Goal: Task Accomplishment & Management: Use online tool/utility

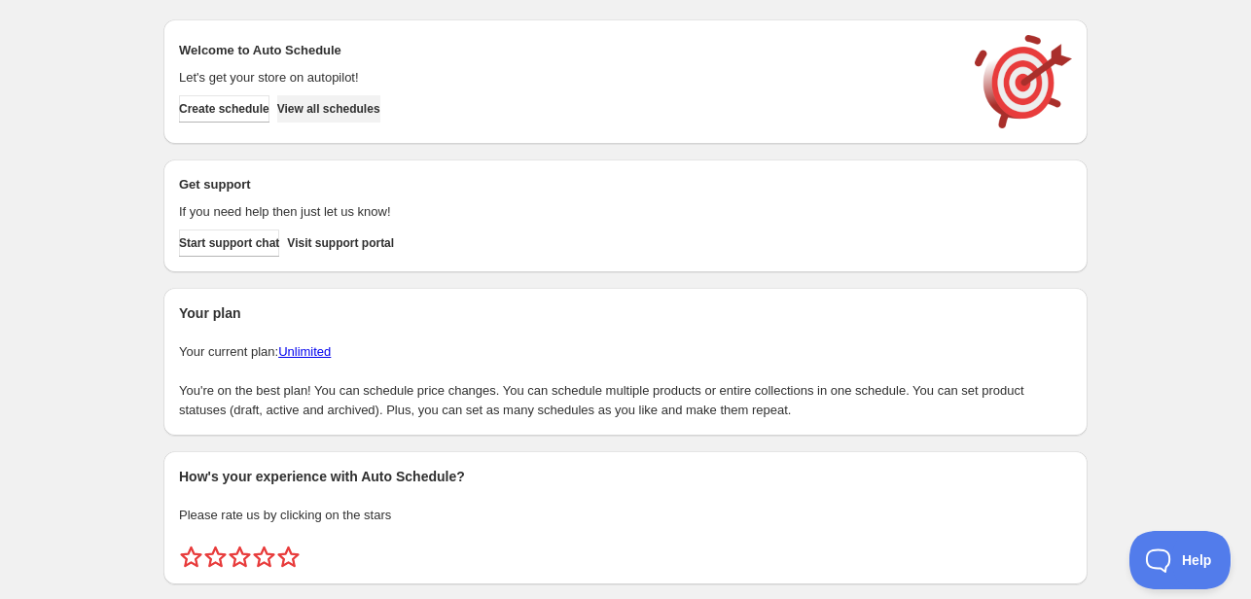
click at [363, 106] on span "View all schedules" at bounding box center [328, 109] width 103 height 16
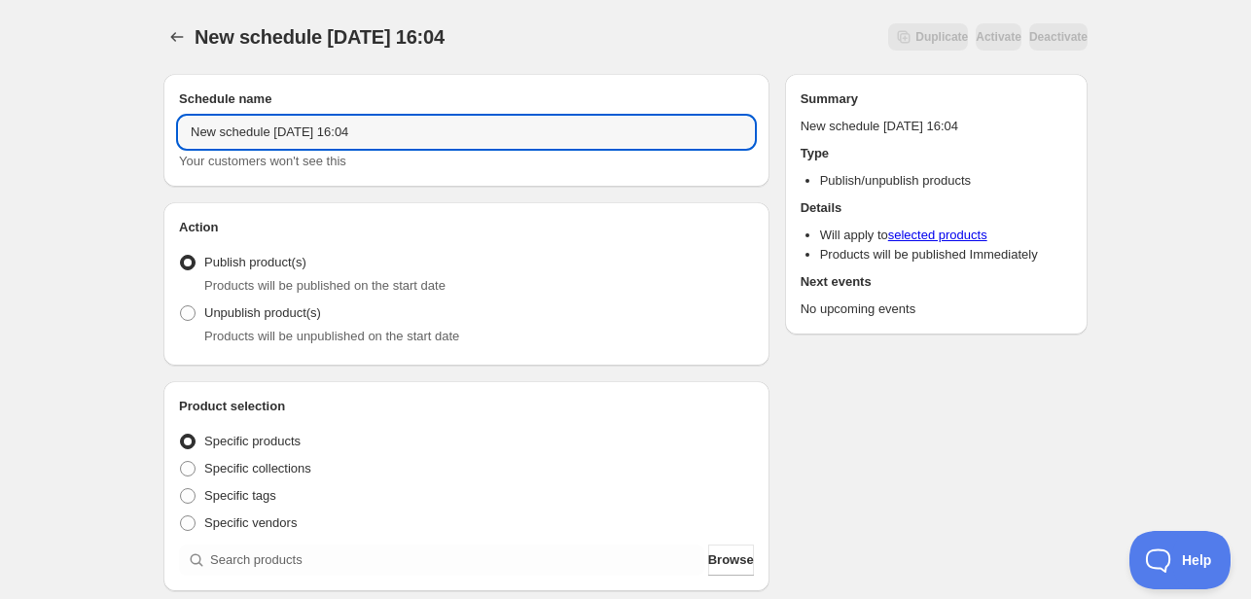
drag, startPoint x: 397, startPoint y: 130, endPoint x: 139, endPoint y: 129, distance: 257.8
type input "Menu [DATE]"
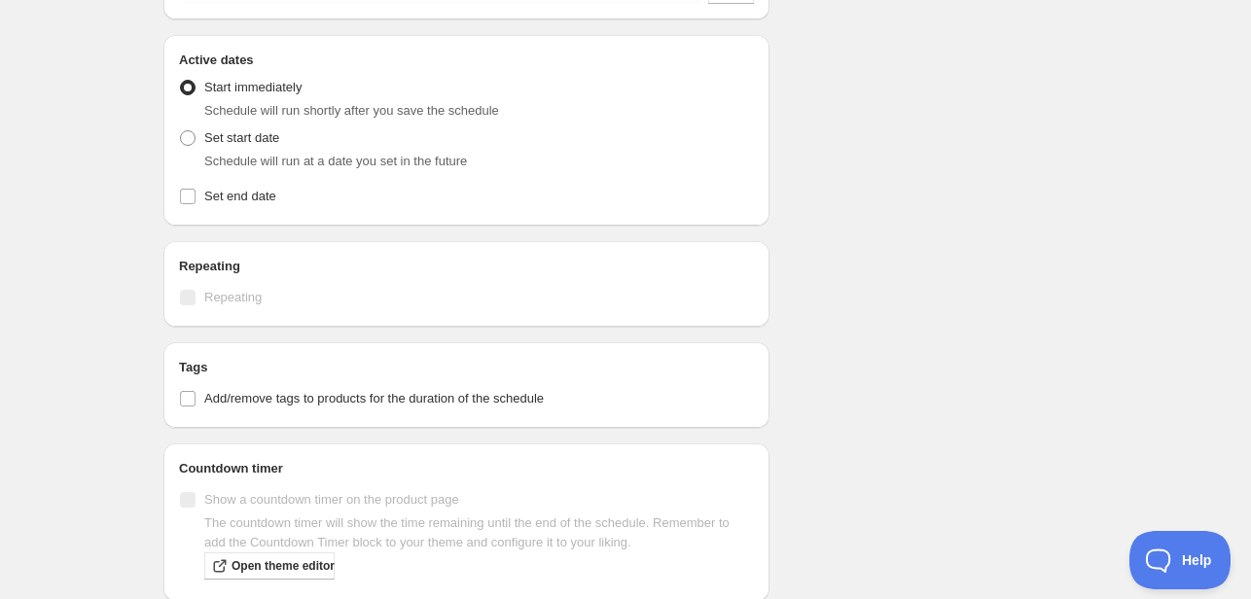
scroll to position [584, 0]
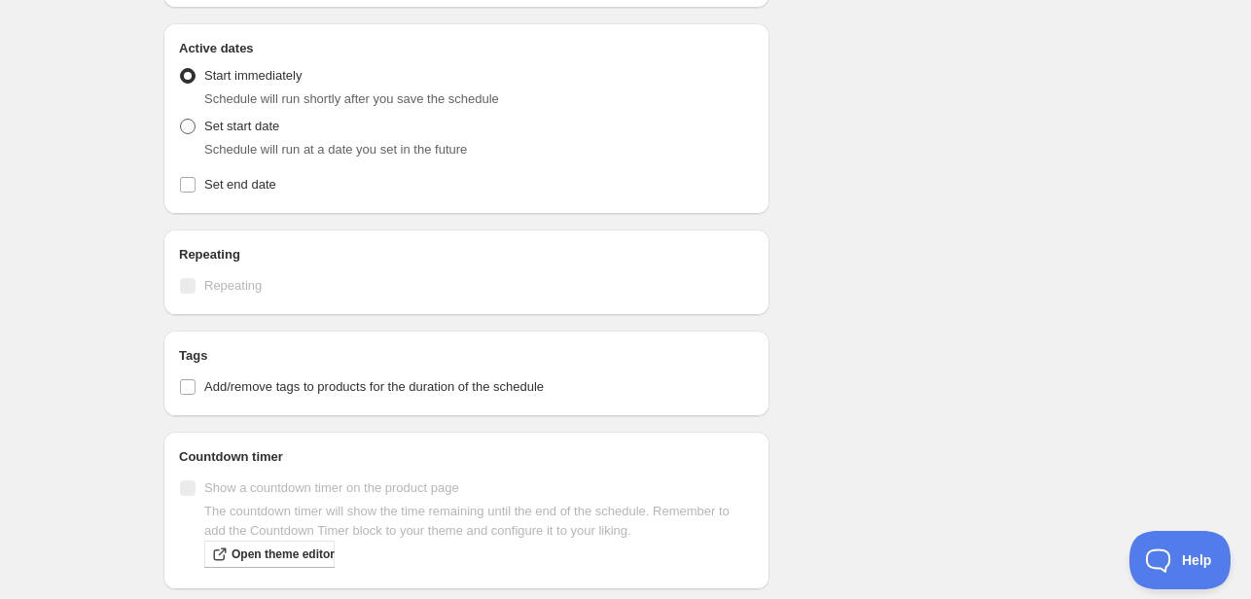
click at [199, 125] on label "Set start date" at bounding box center [229, 126] width 100 height 27
click at [181, 120] on input "Set start date" at bounding box center [180, 119] width 1 height 1
radio input "true"
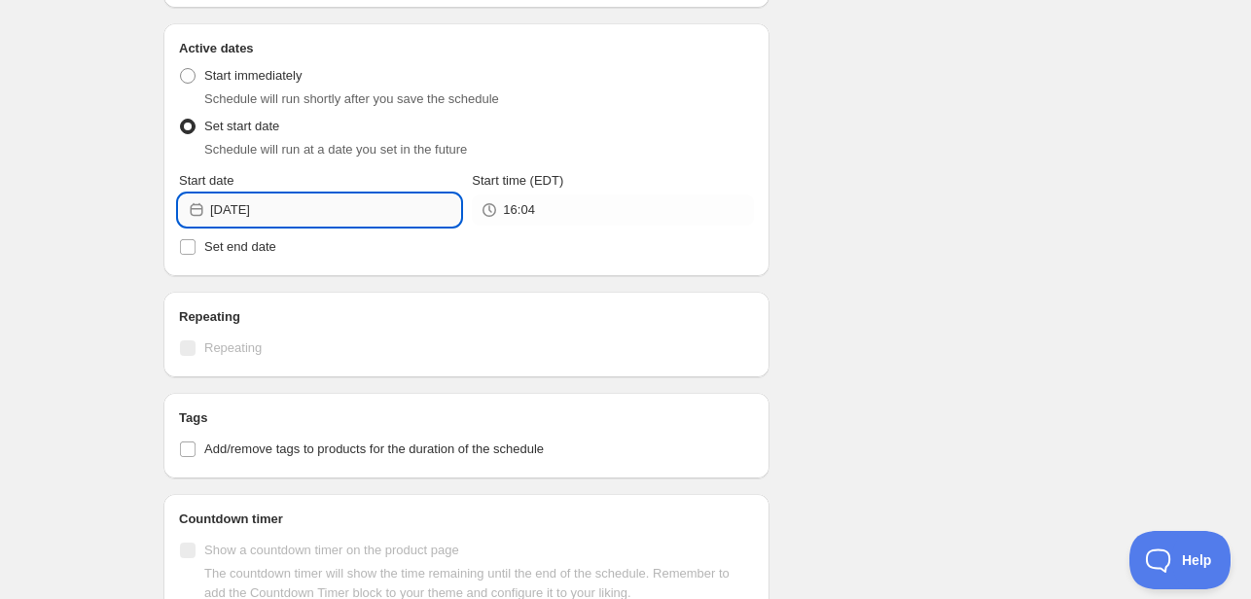
click at [310, 196] on input "[DATE]" at bounding box center [335, 210] width 250 height 31
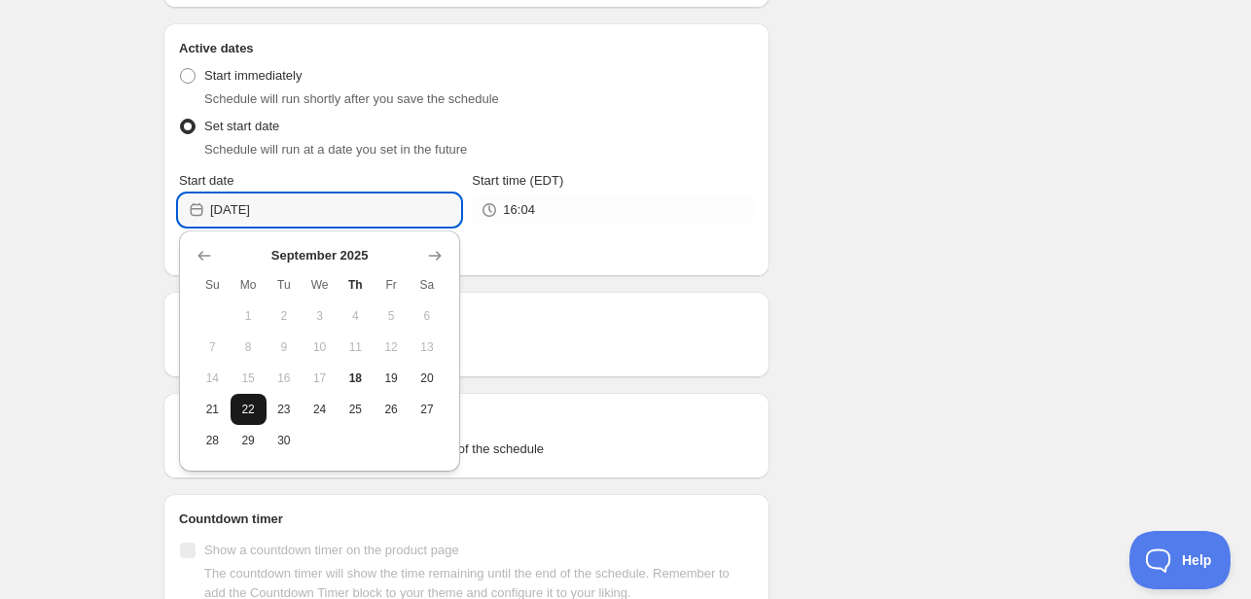
click at [239, 406] on span "22" at bounding box center [248, 410] width 20 height 16
type input "[DATE]"
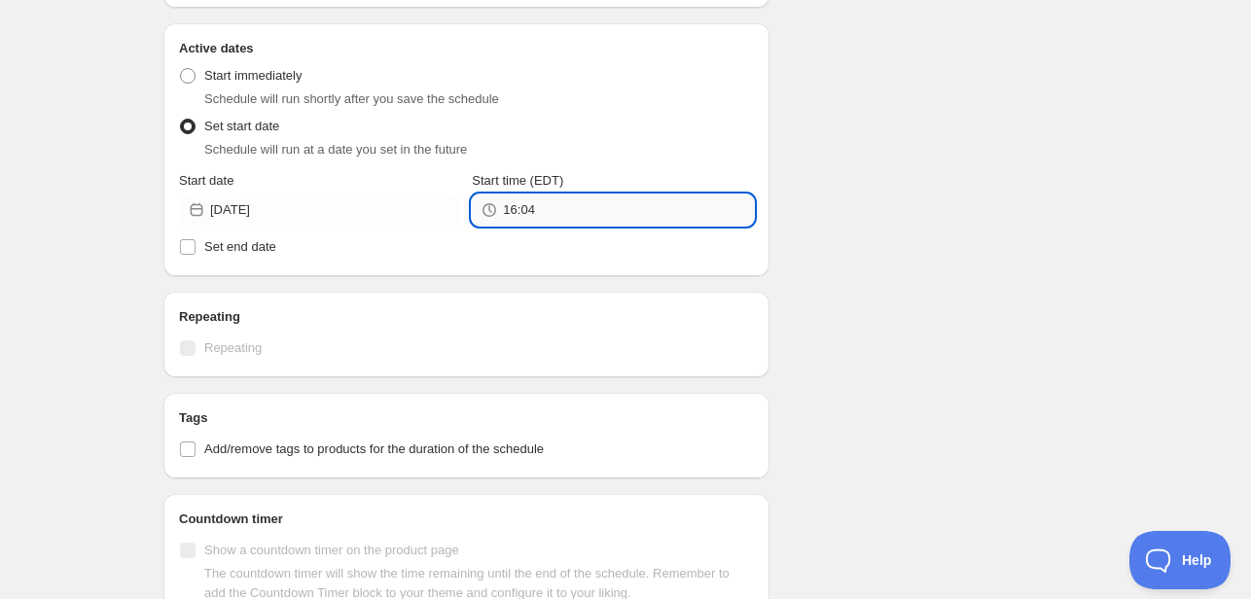
click at [571, 210] on input "16:04" at bounding box center [628, 210] width 250 height 31
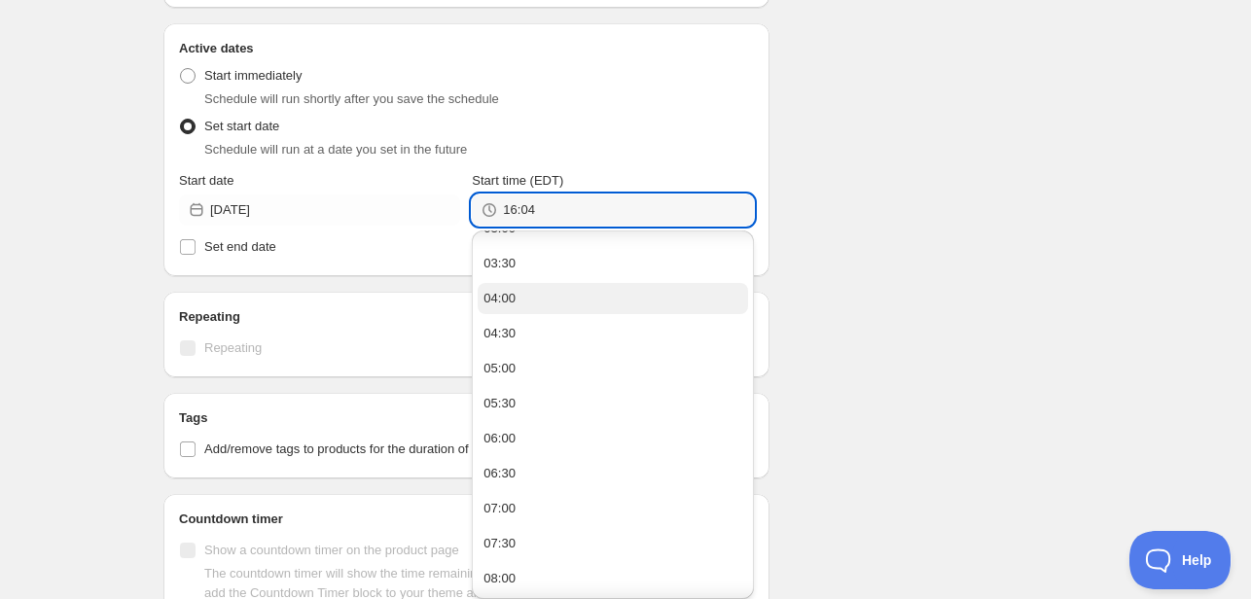
scroll to position [292, 0]
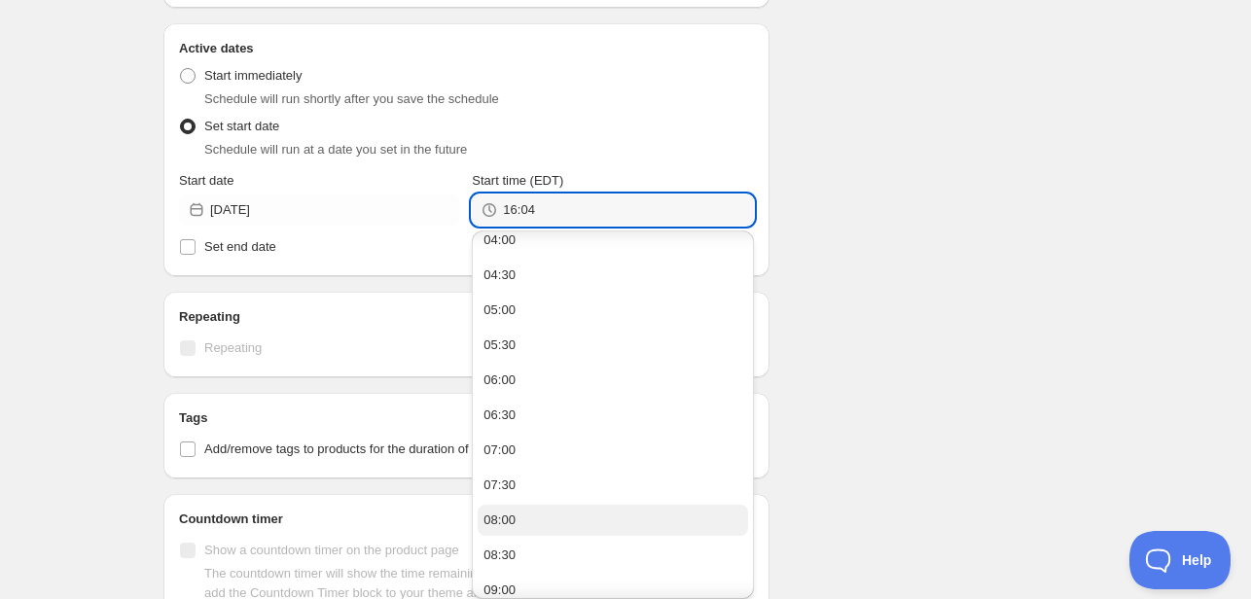
click at [527, 529] on button "08:00" at bounding box center [612, 520] width 269 height 31
type input "08:00"
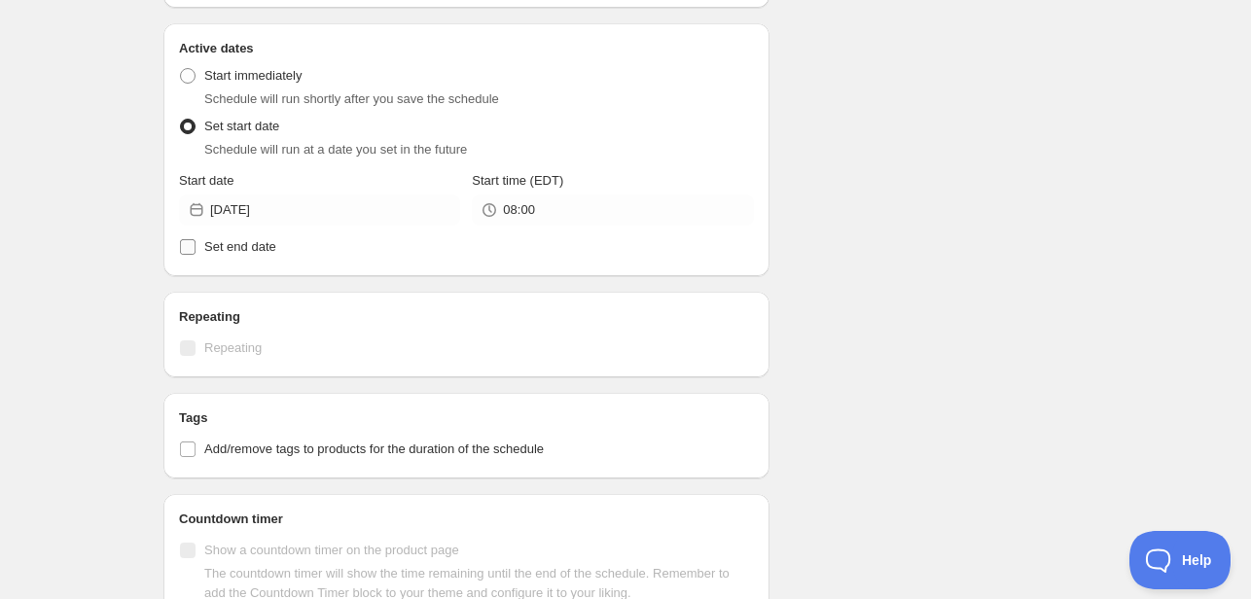
click at [213, 252] on span "Set end date" at bounding box center [240, 246] width 72 height 15
click at [196, 252] on input "Set end date" at bounding box center [188, 247] width 16 height 16
checkbox input "true"
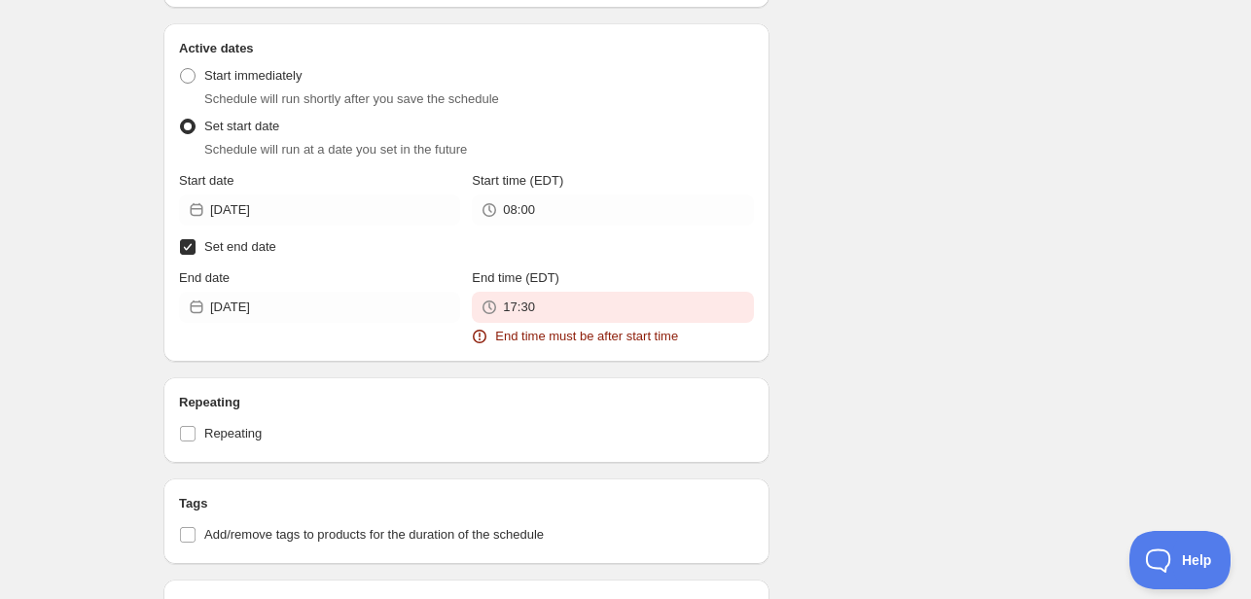
click at [320, 325] on div "End date [DATE]" at bounding box center [319, 307] width 281 height 78
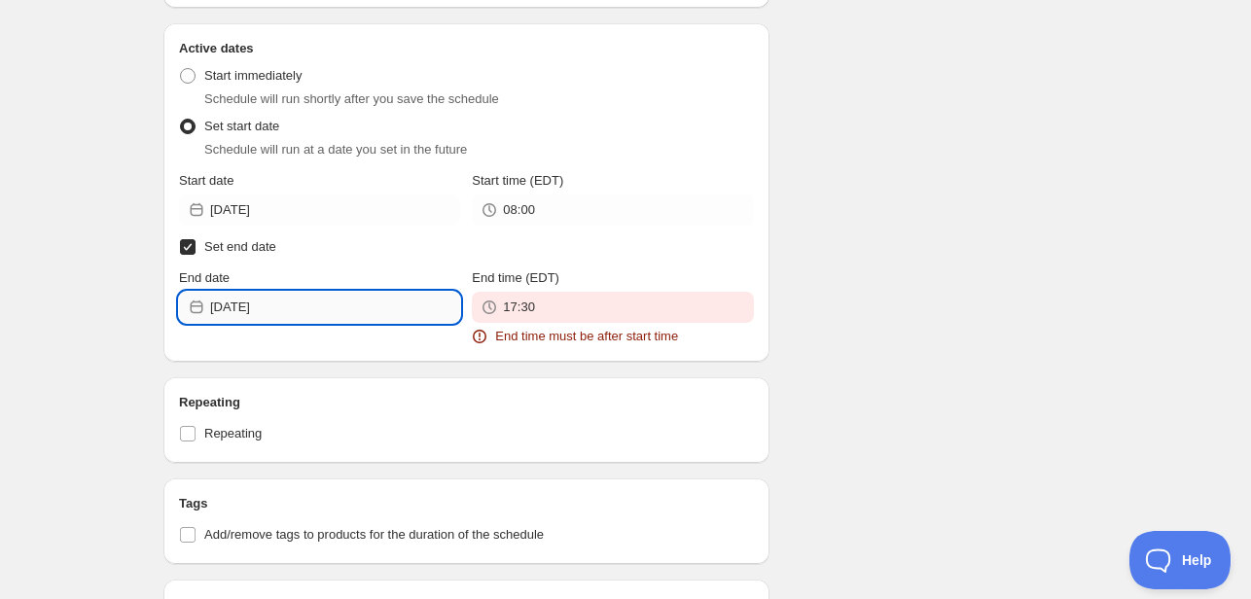
click at [330, 309] on input "[DATE]" at bounding box center [335, 307] width 250 height 31
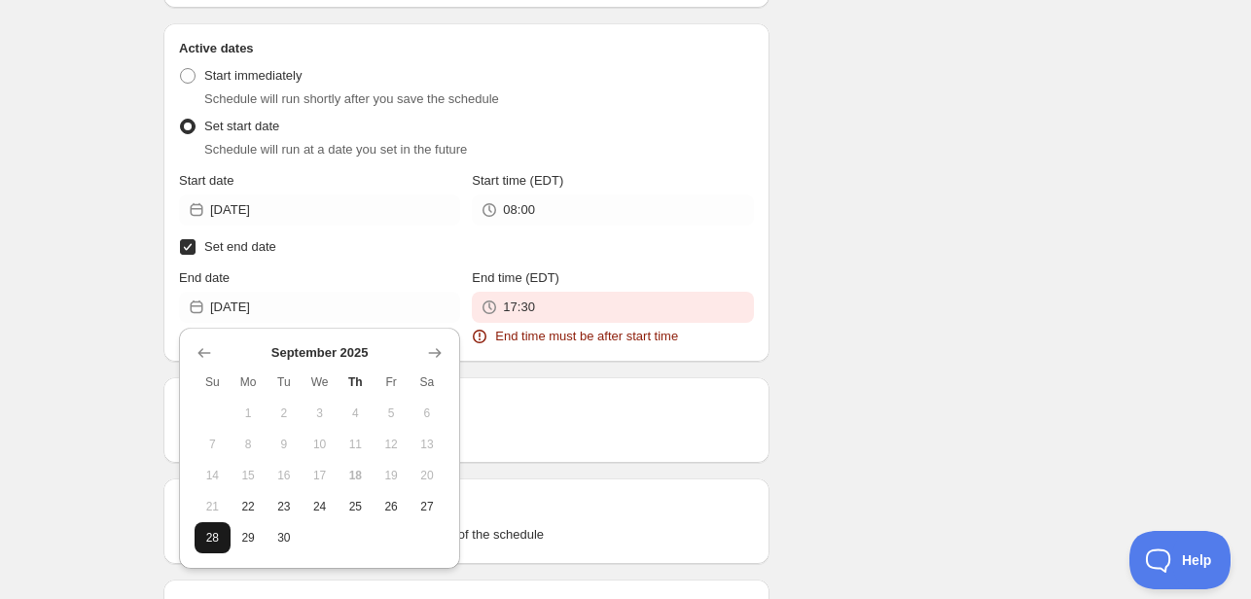
click at [207, 537] on span "28" at bounding box center [212, 538] width 20 height 16
type input "[DATE]"
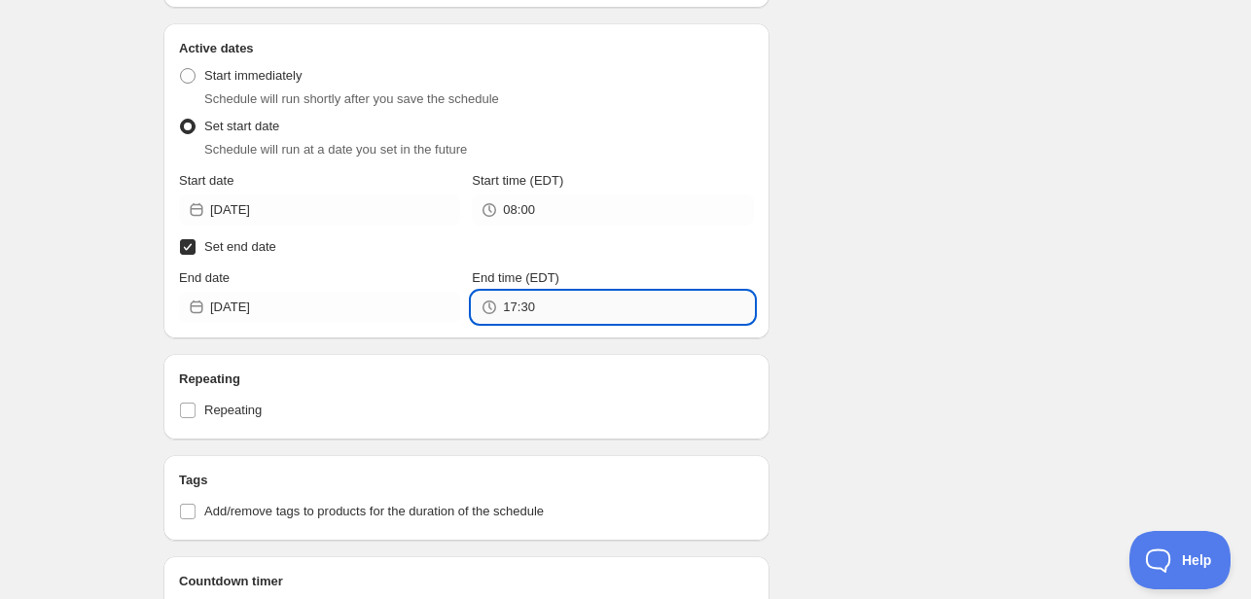
click at [523, 308] on input "17:30" at bounding box center [628, 307] width 250 height 31
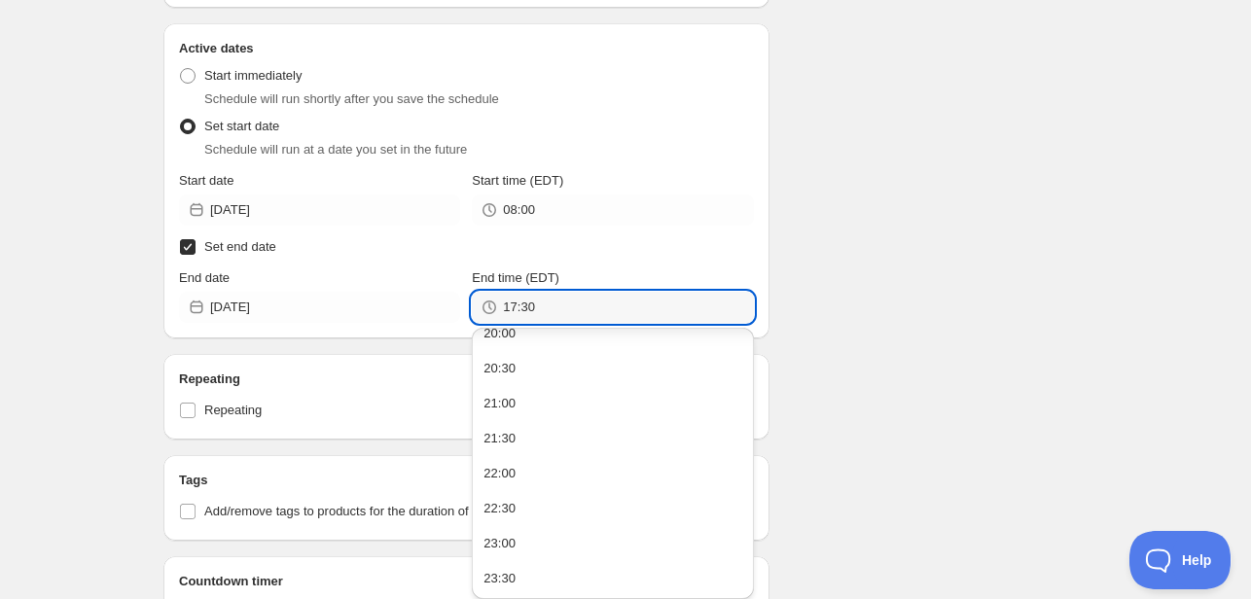
scroll to position [1416, 0]
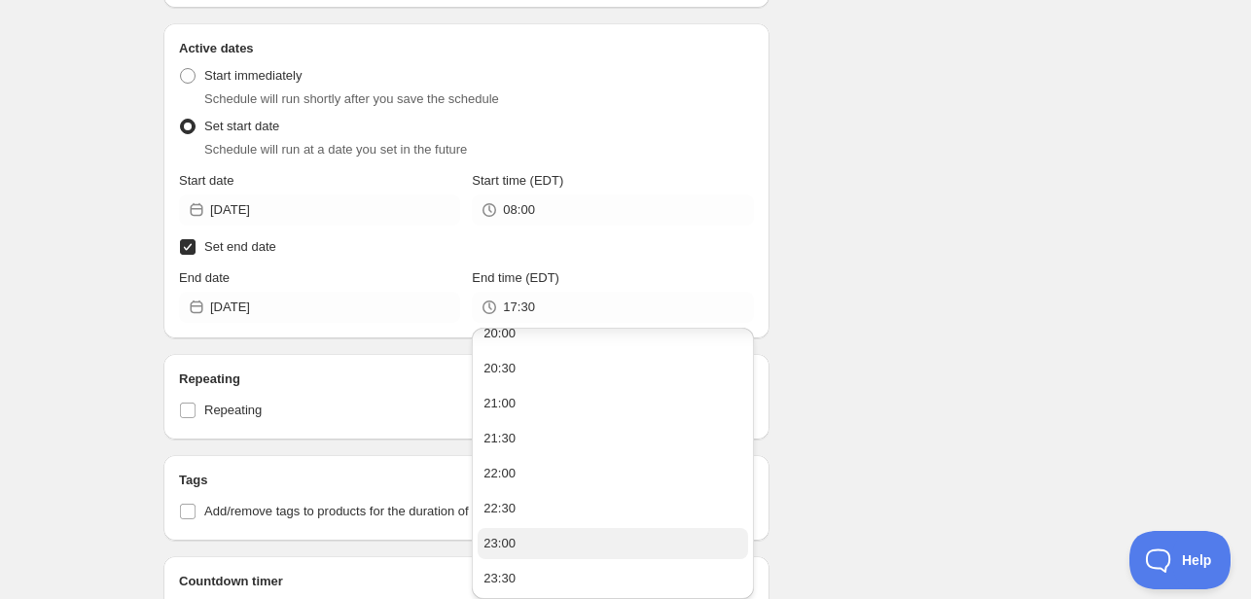
click at [518, 546] on button "23:00" at bounding box center [612, 543] width 269 height 31
type input "23:00"
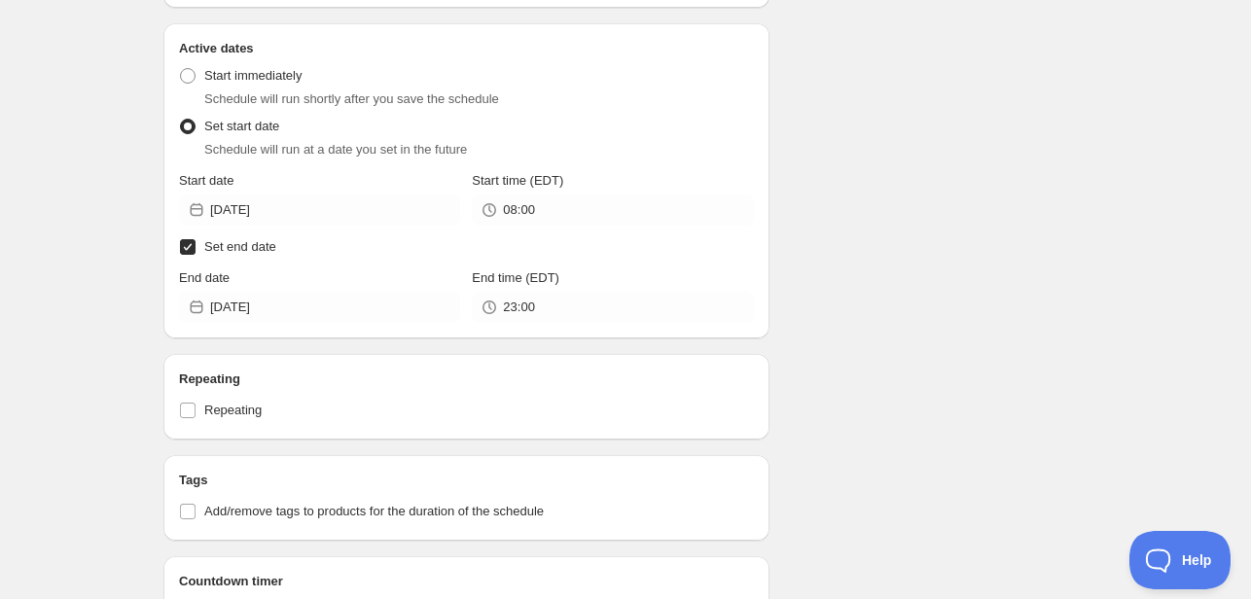
click at [911, 289] on div "Schedule name Menu [DATE] Your customers won't see this Action Action Publish p…" at bounding box center [618, 276] width 940 height 1603
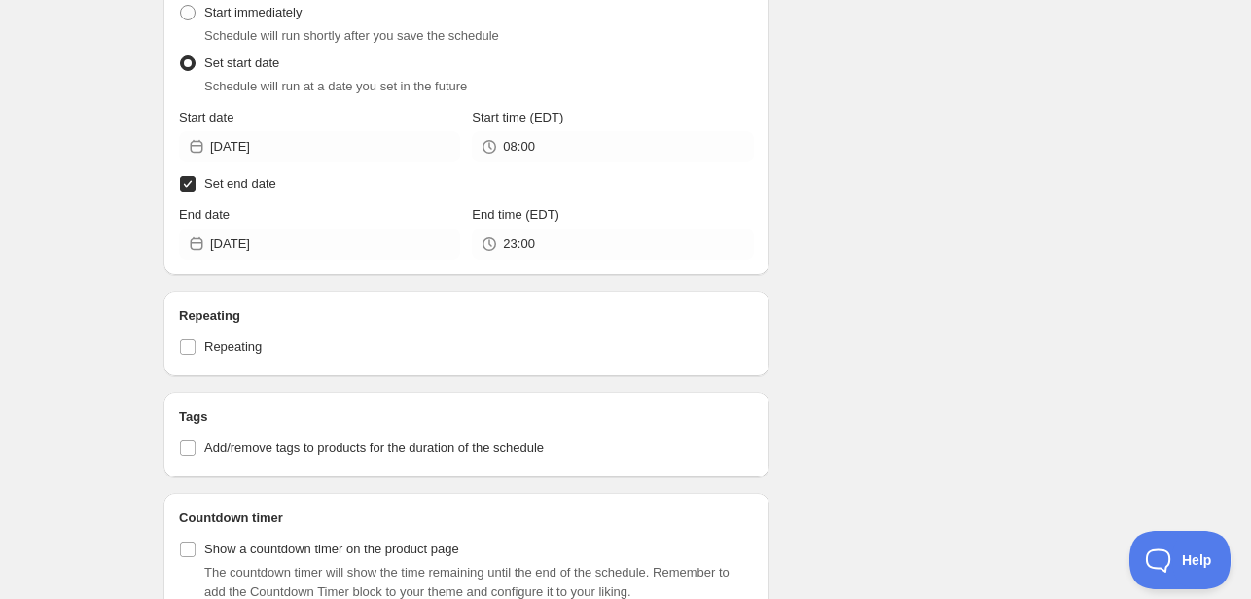
scroll to position [973, 0]
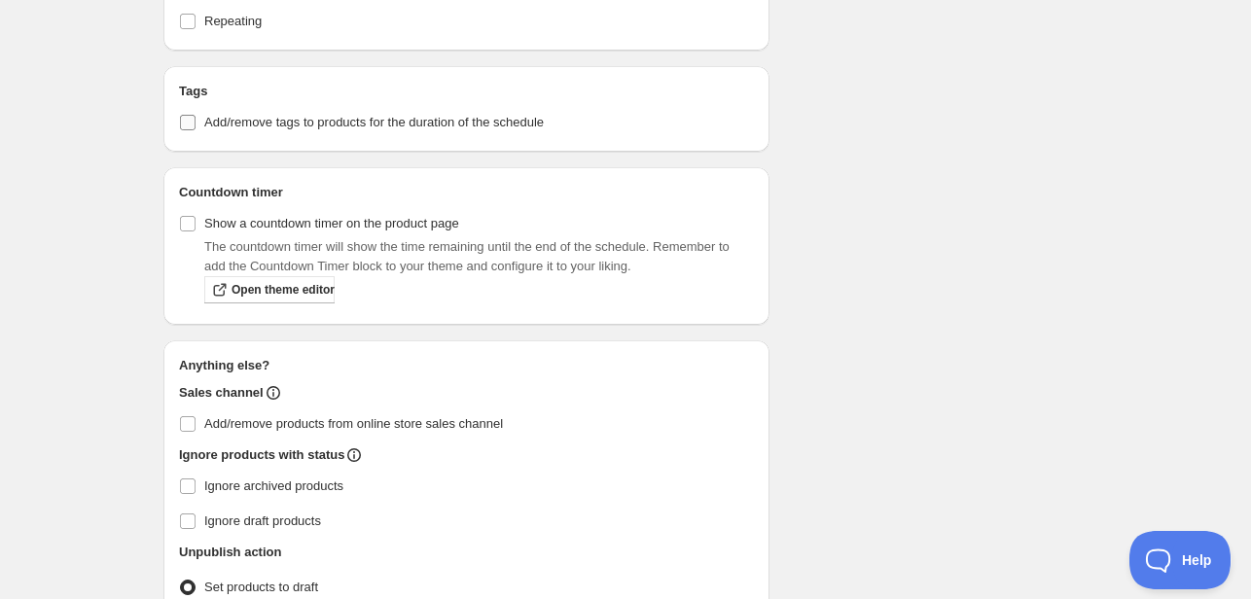
click at [210, 124] on span "Add/remove tags to products for the duration of the schedule" at bounding box center [373, 122] width 339 height 15
click at [196, 124] on input "Add/remove tags to products for the duration of the schedule" at bounding box center [188, 123] width 16 height 16
checkbox input "true"
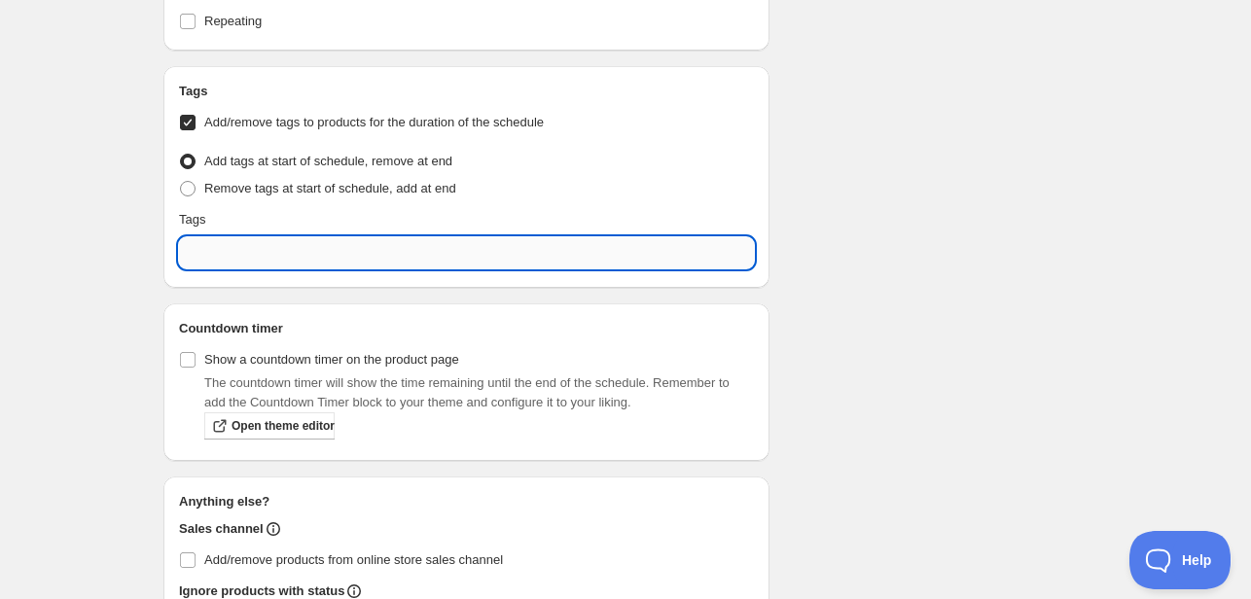
click at [281, 263] on input "text" at bounding box center [466, 252] width 575 height 31
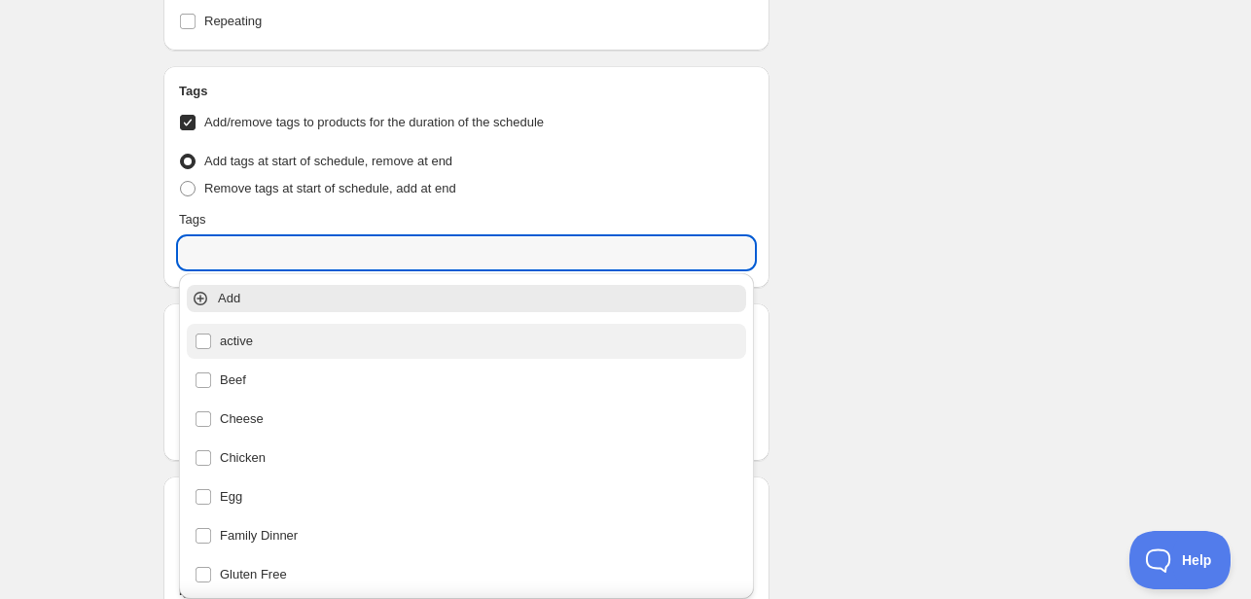
click at [281, 355] on div "active" at bounding box center [466, 341] width 559 height 35
type input "active"
checkbox input "true"
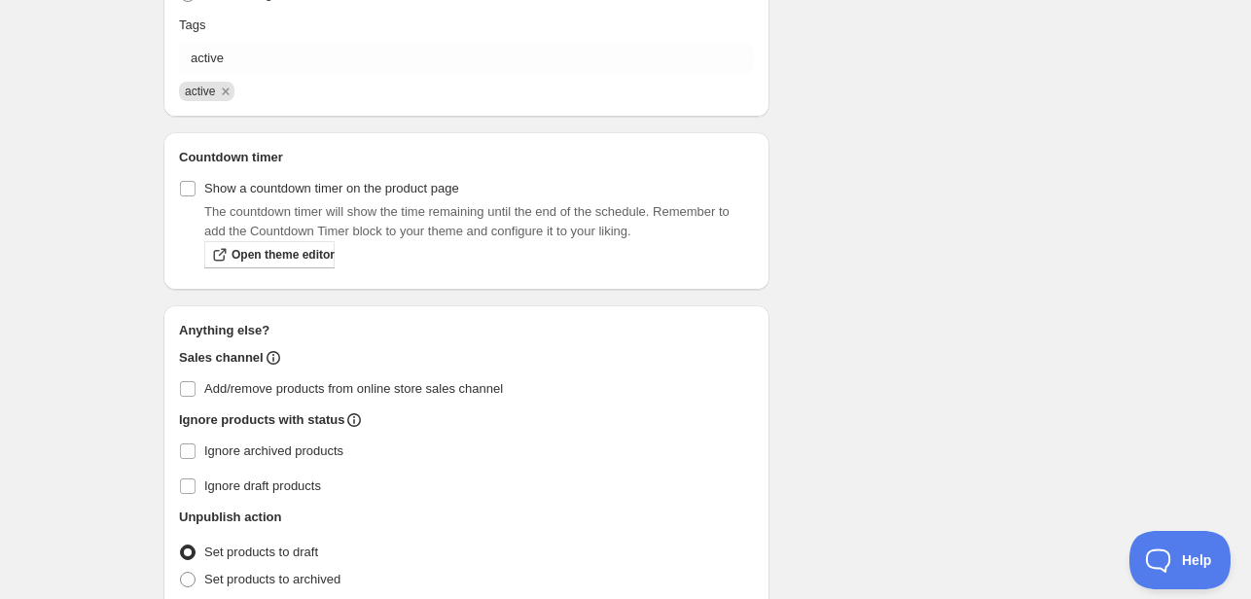
scroll to position [1259, 0]
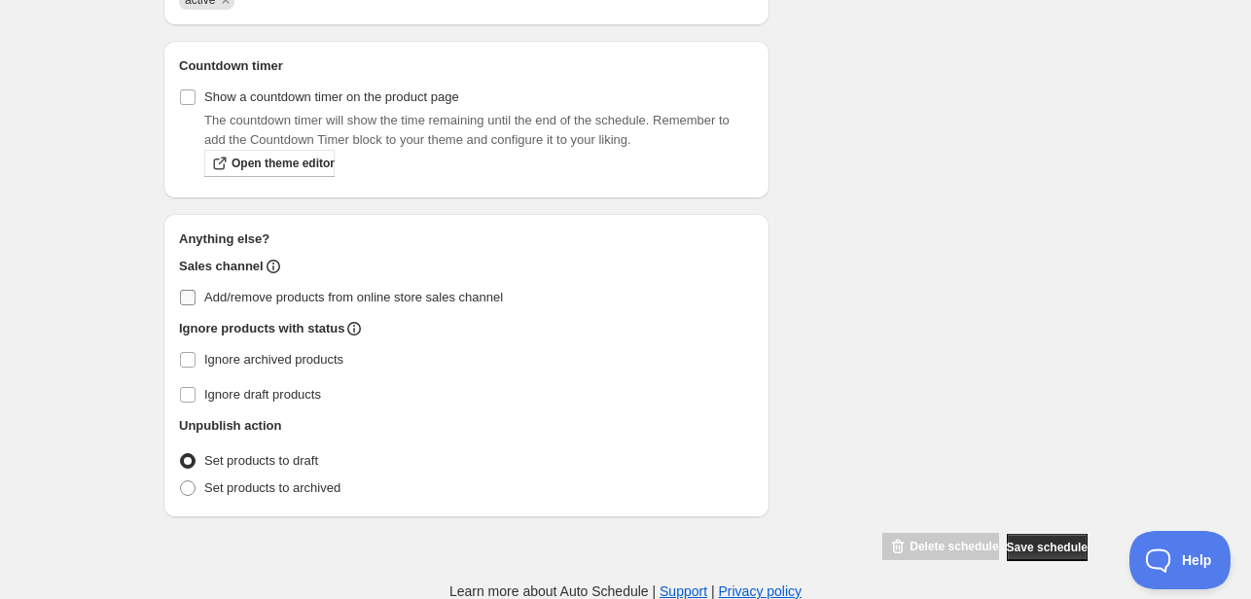
click at [201, 306] on label "Add/remove products from online store sales channel" at bounding box center [466, 297] width 575 height 27
click at [196, 305] on input "Add/remove products from online store sales channel" at bounding box center [188, 298] width 16 height 16
checkbox input "true"
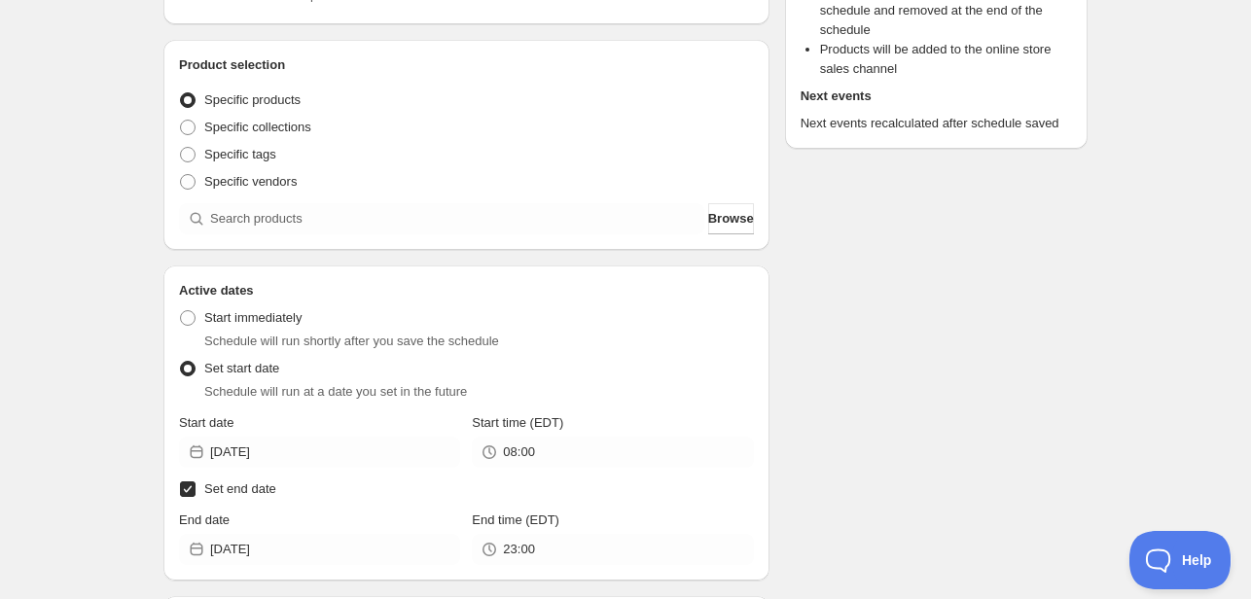
scroll to position [189, 0]
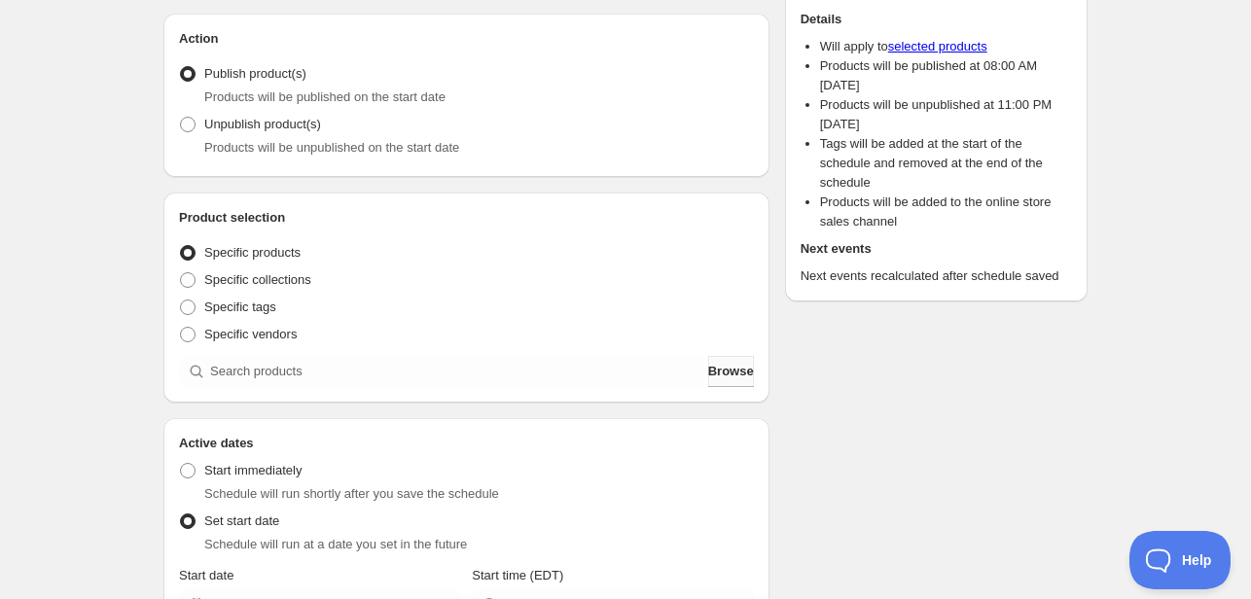
click at [716, 375] on span "Browse" at bounding box center [731, 371] width 46 height 19
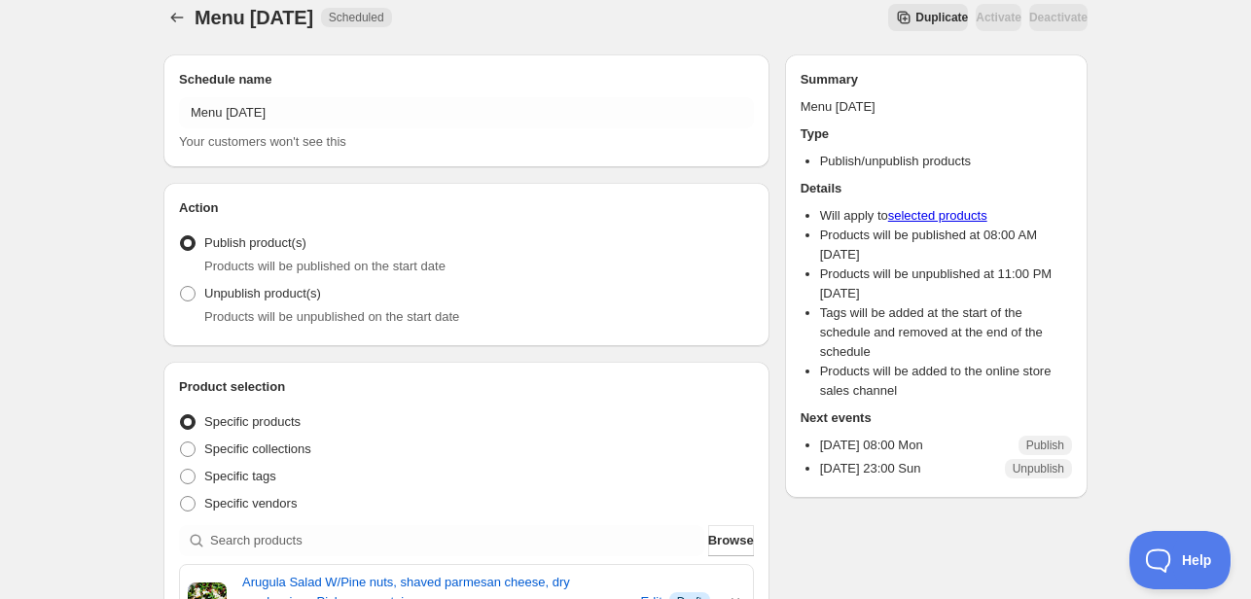
scroll to position [189, 0]
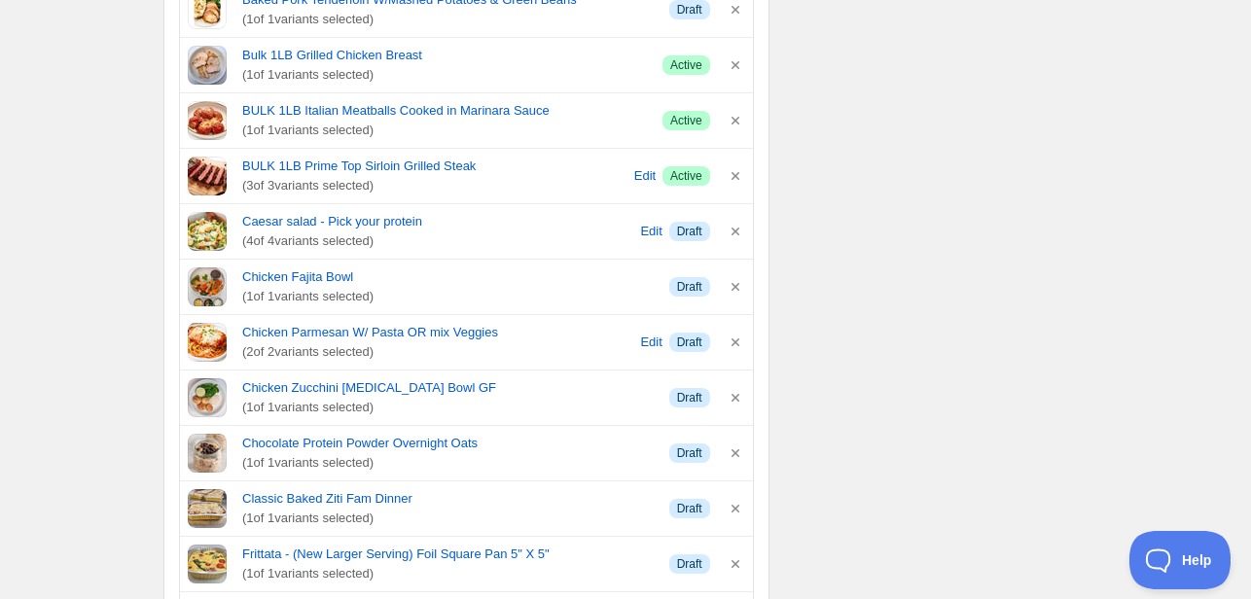
scroll to position [778, 0]
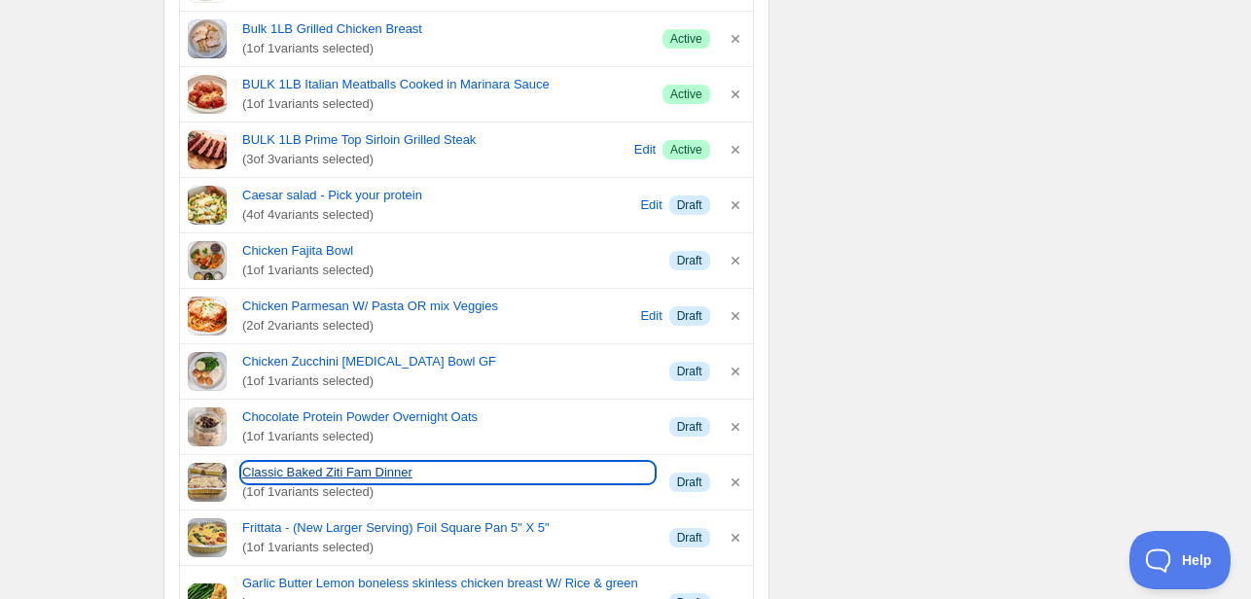
click at [381, 463] on link "Classic Baked Ziti Fam Dinner" at bounding box center [447, 472] width 411 height 19
click at [350, 470] on link "Classic Baked Ziti Fam Dinner" at bounding box center [447, 472] width 411 height 19
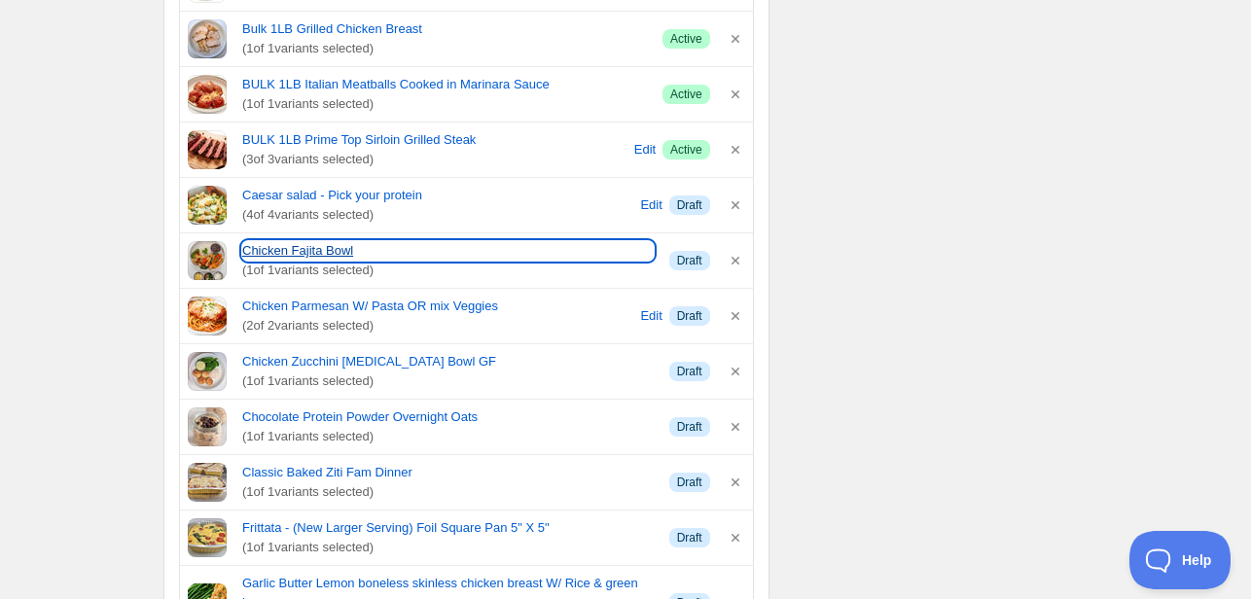
click at [317, 241] on link "Chicken Fajita Bowl" at bounding box center [447, 250] width 411 height 19
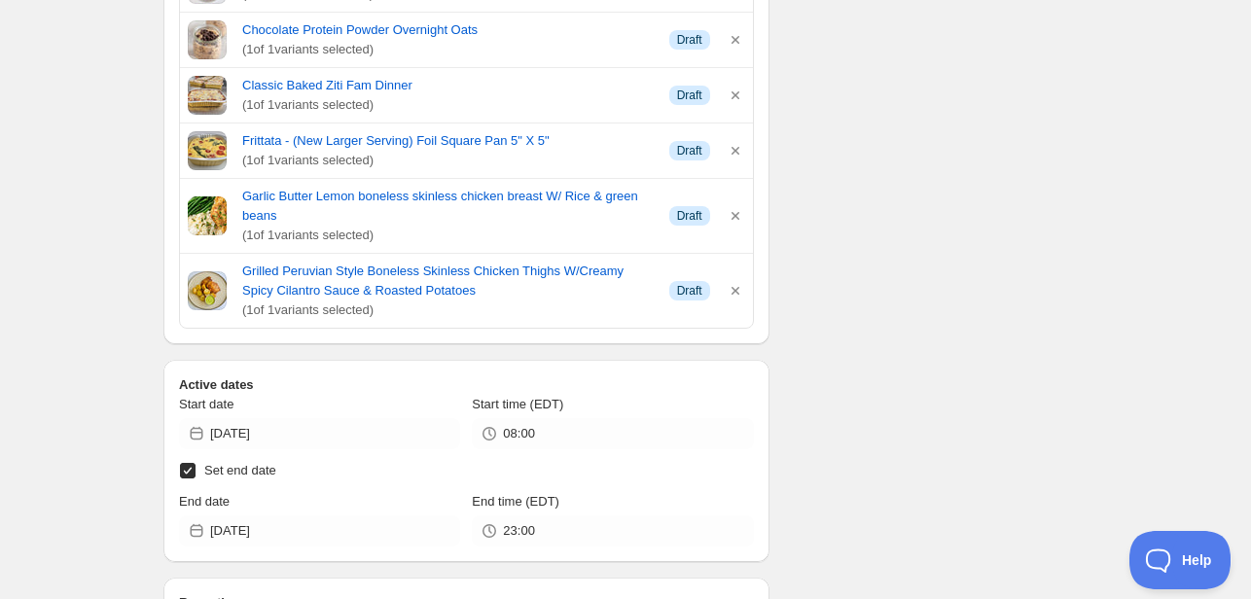
scroll to position [1167, 0]
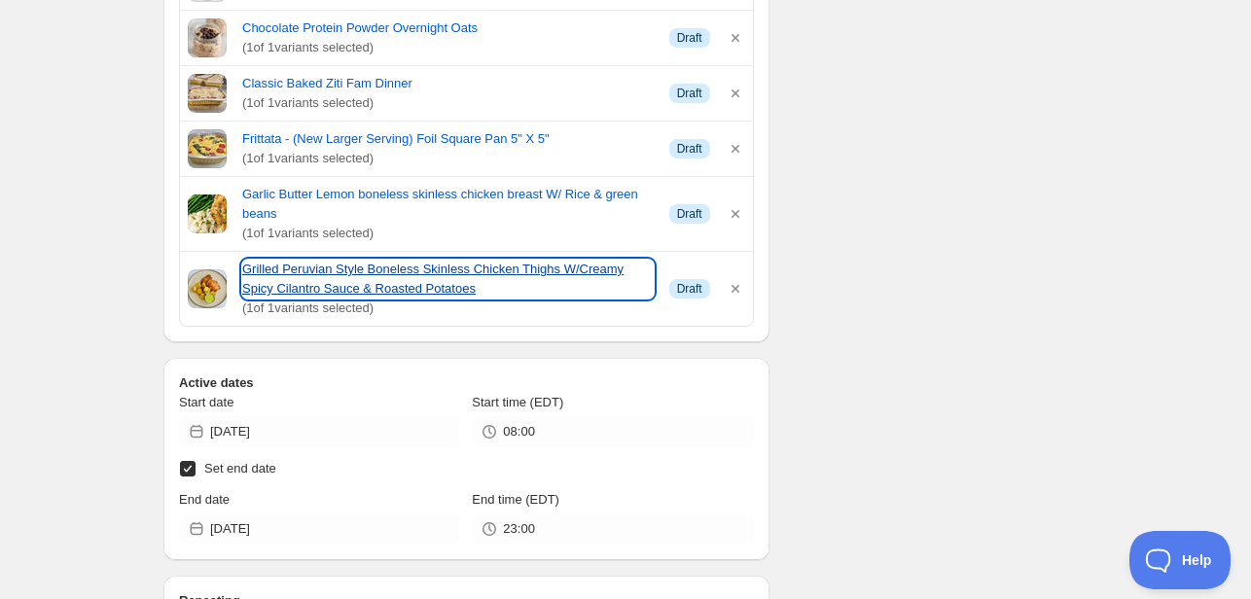
click at [301, 281] on link "Grilled Peruvian Style Boneless Skinless Chicken Thighs W/Creamy Spicy Cilantro…" at bounding box center [447, 279] width 411 height 39
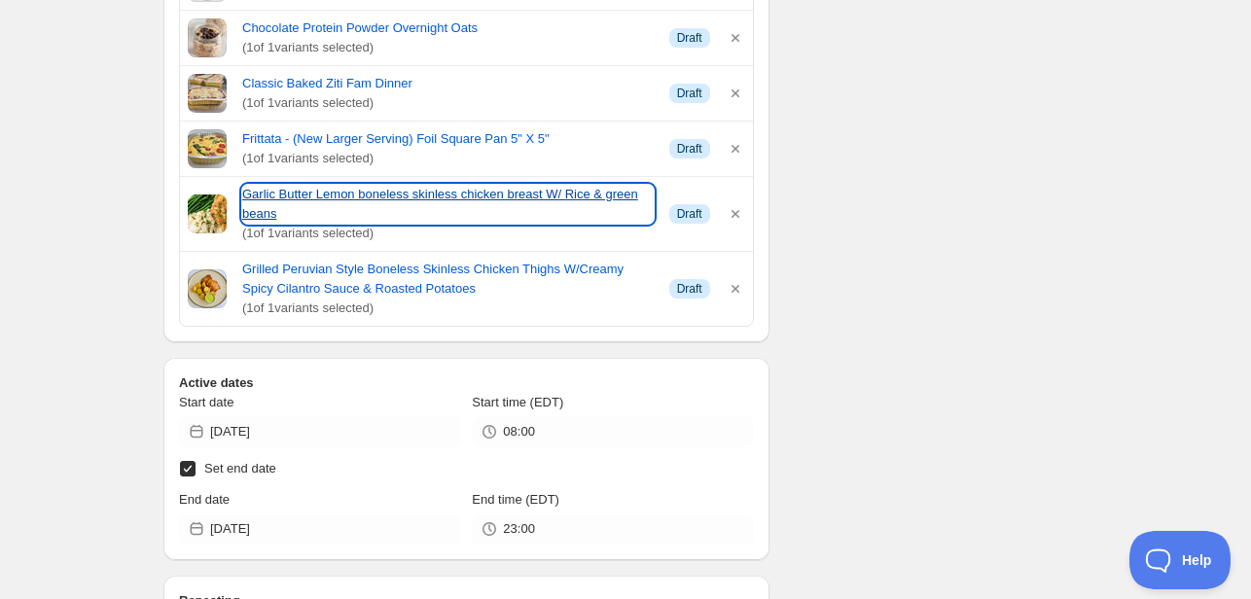
click at [317, 195] on link "Garlic Butter Lemon boneless skinless chicken breast W/ Rice & green beans" at bounding box center [447, 204] width 411 height 39
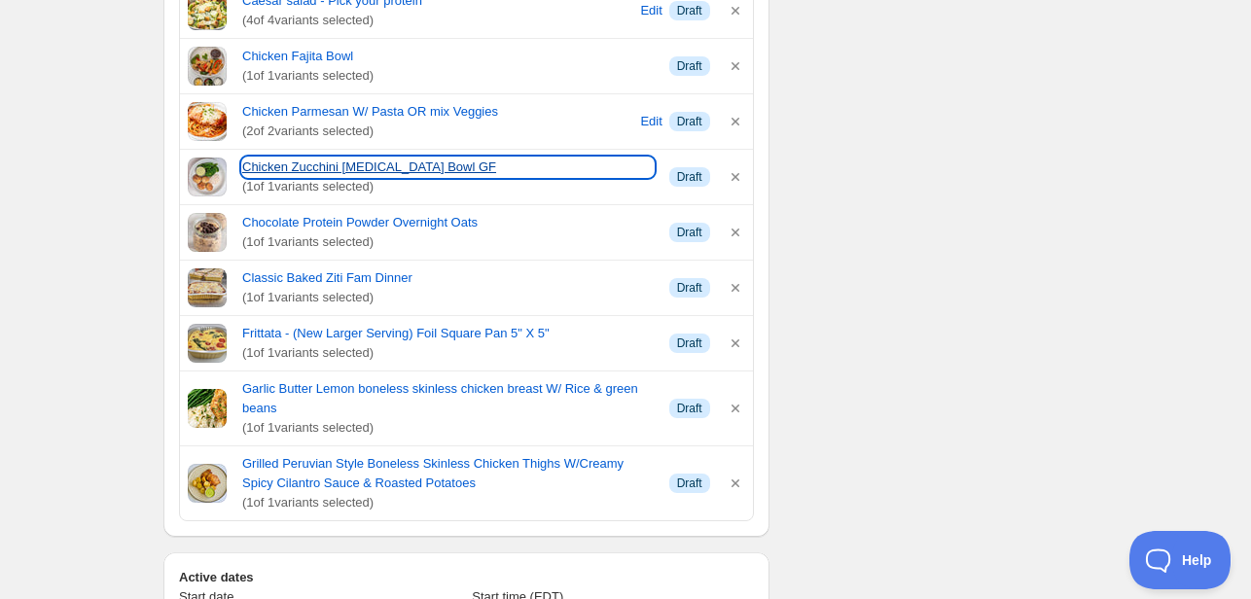
click at [319, 168] on link "Chicken Zucchini [MEDICAL_DATA] Bowl GF" at bounding box center [447, 167] width 411 height 19
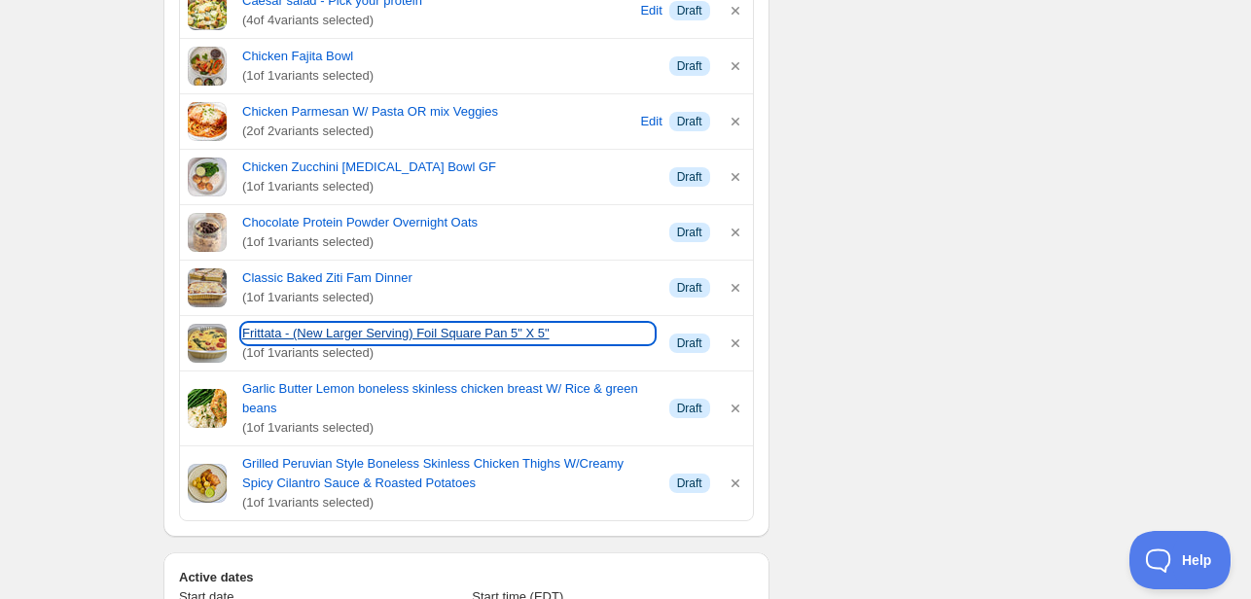
click at [298, 327] on link "Frittata - (New Larger Serving) Foil Square Pan 5" X 5"" at bounding box center [447, 333] width 411 height 19
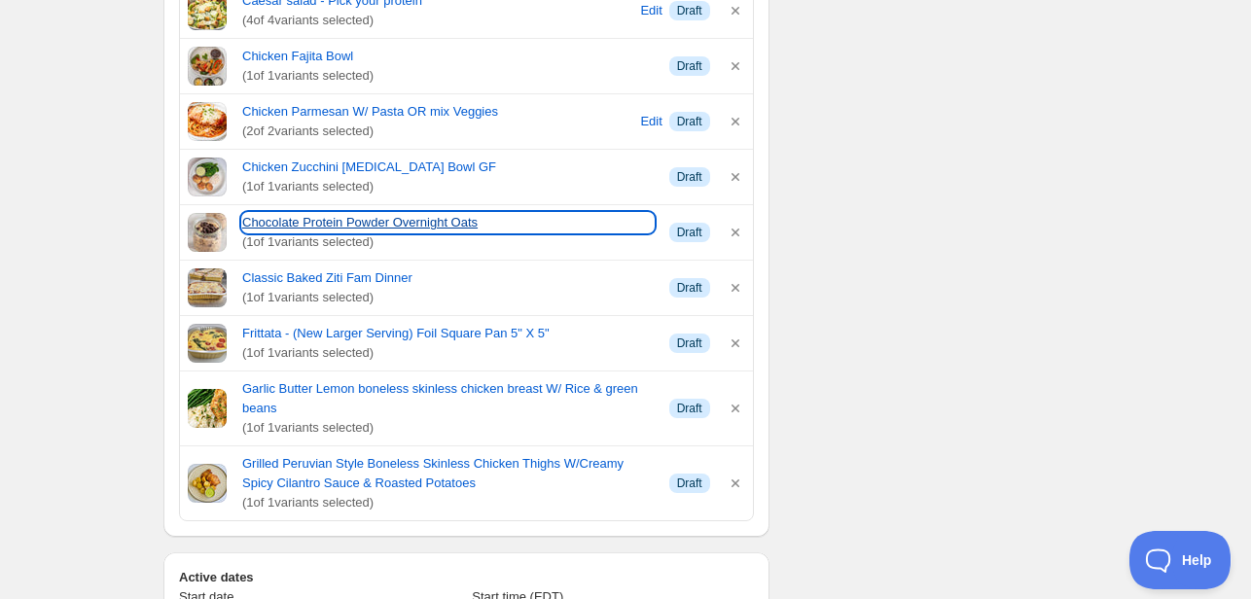
click at [310, 223] on link "Chocolate Protein Powder Overnight Oats" at bounding box center [447, 222] width 411 height 19
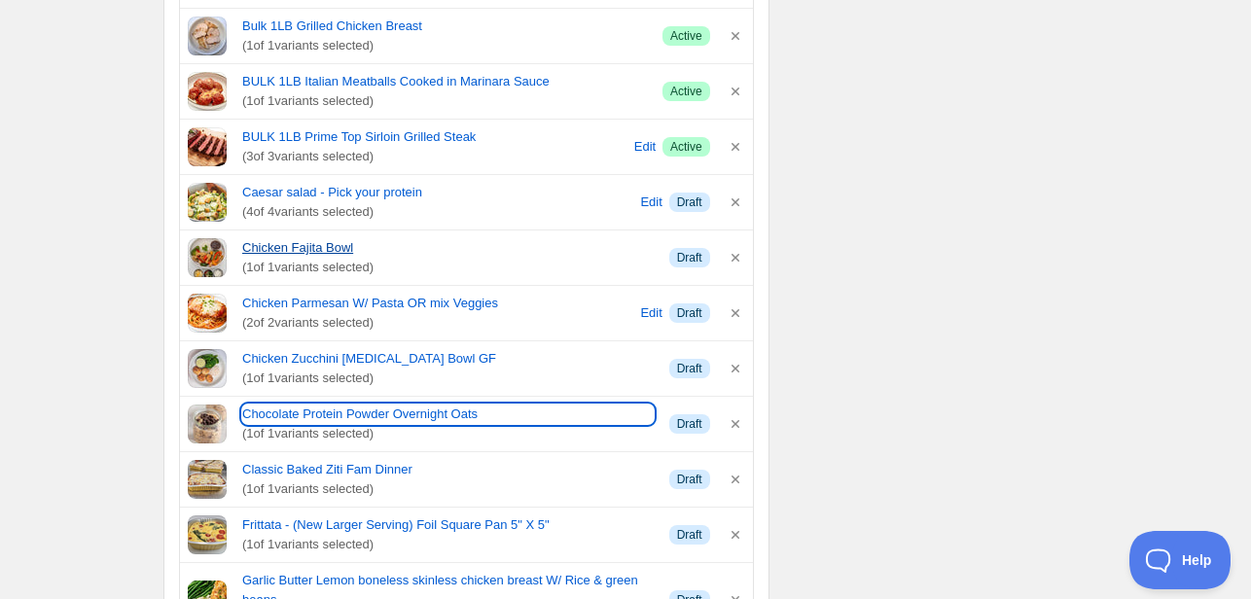
scroll to position [778, 0]
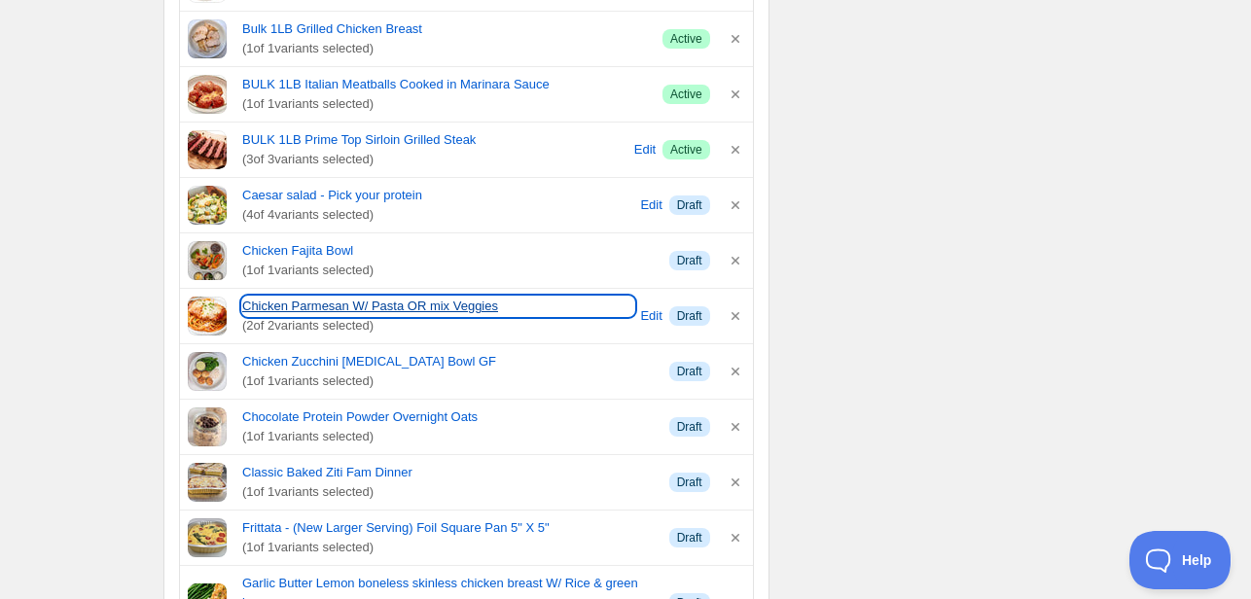
click at [313, 306] on link "Chicken Parmesan W/ Pasta OR mix Veggies" at bounding box center [438, 306] width 392 height 19
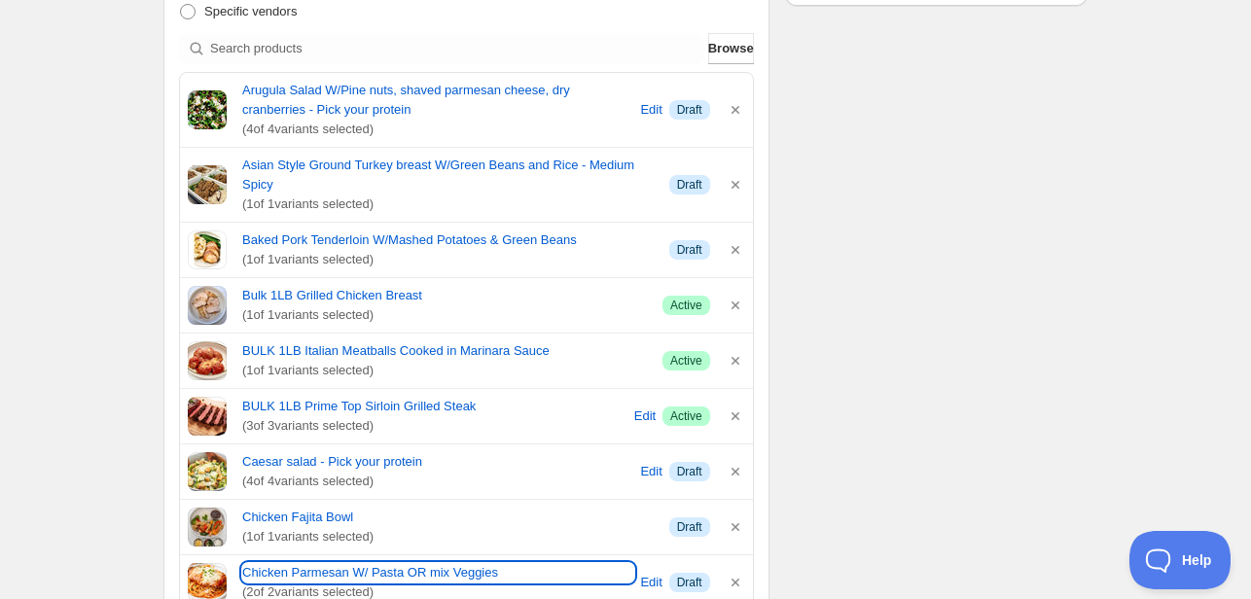
scroll to position [486, 0]
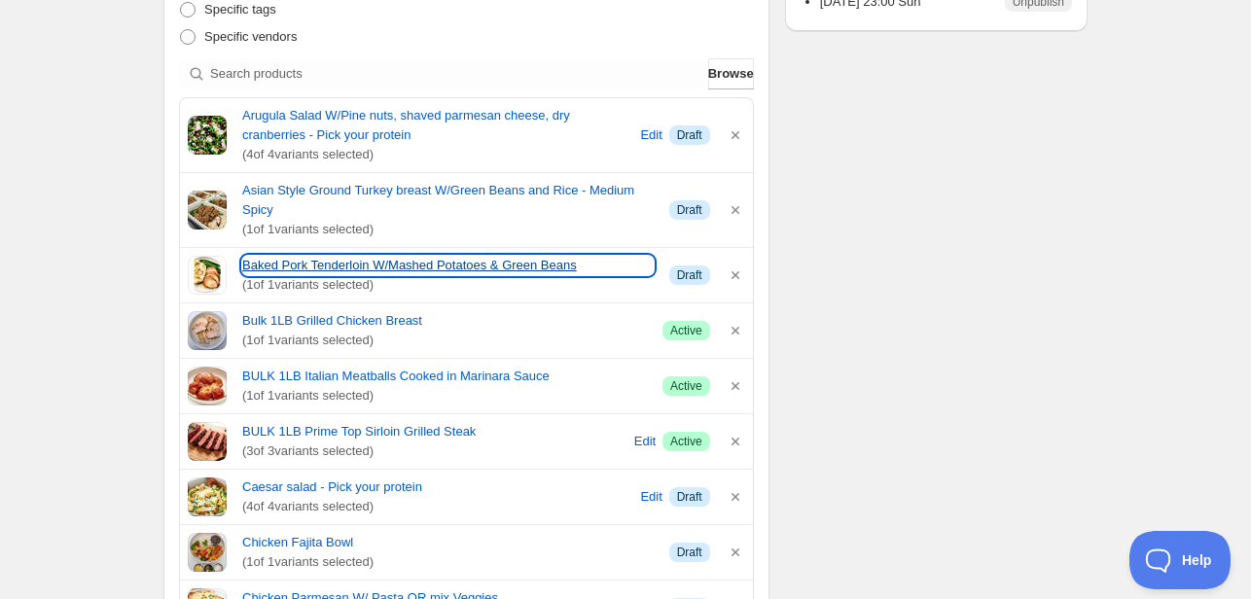
click at [323, 267] on link "Baked Pork Tenderloin W/Mashed Potatoes & Green Beans" at bounding box center [447, 265] width 411 height 19
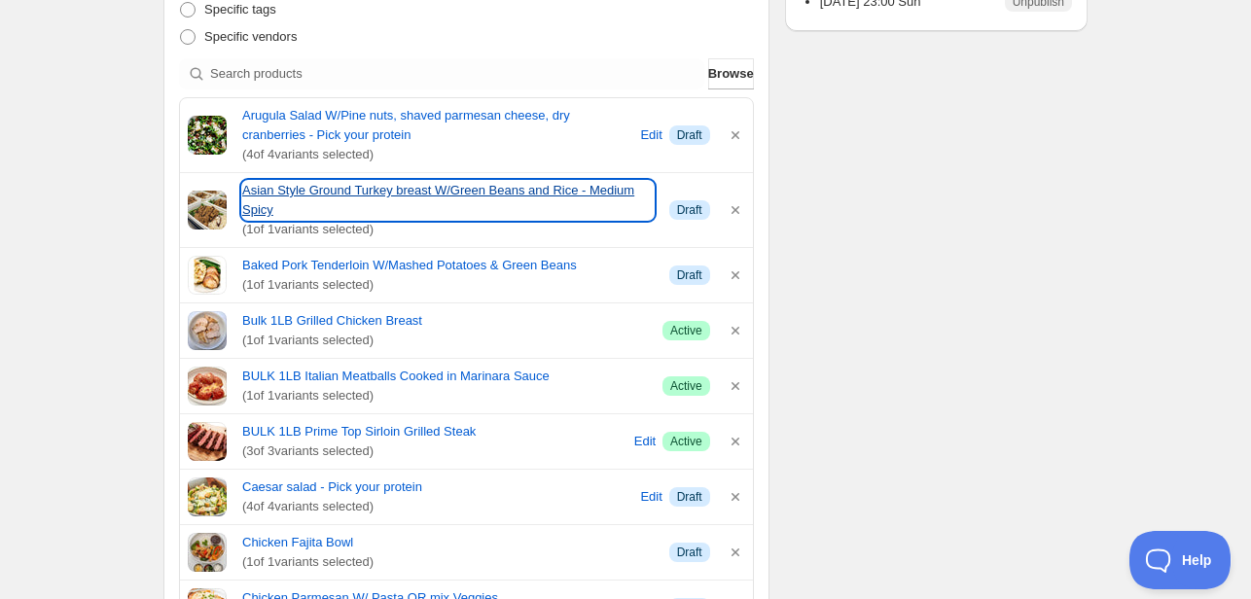
click at [304, 185] on link "Asian Style Ground Turkey breast W/Green Beans and Rice - Medium Spicy" at bounding box center [447, 200] width 411 height 39
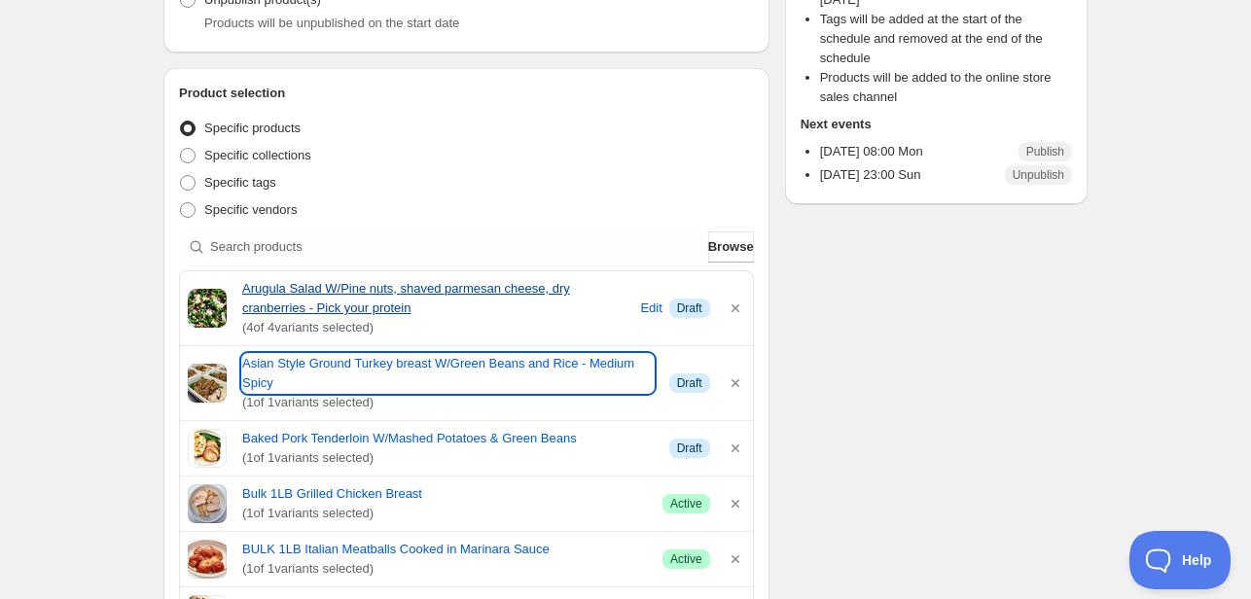
scroll to position [292, 0]
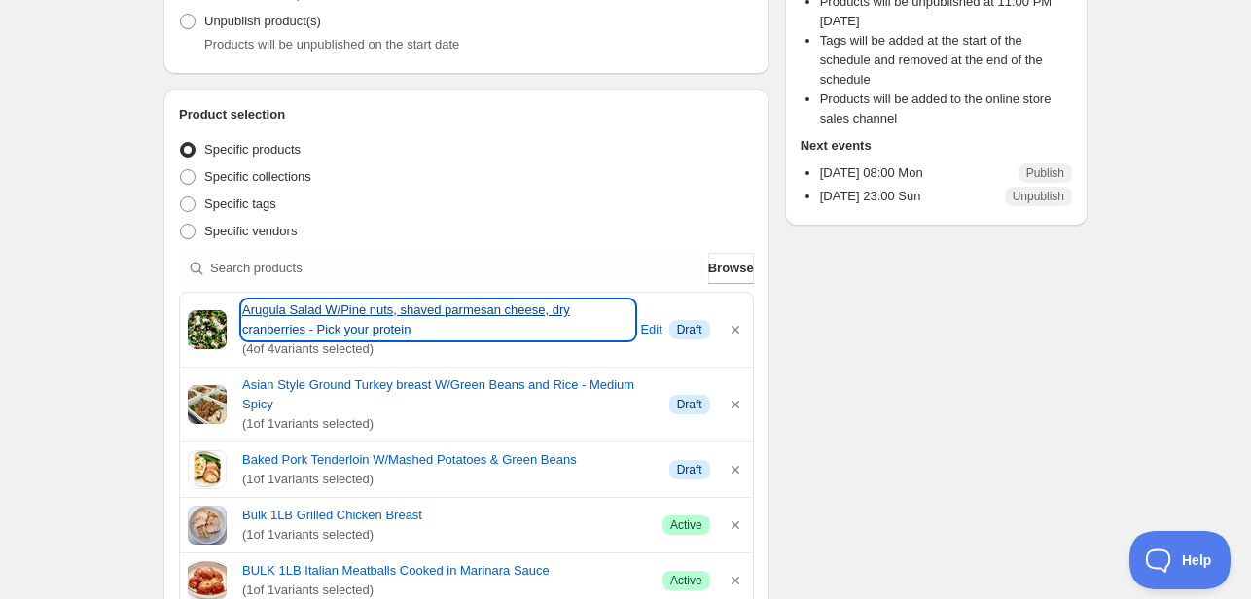
click at [320, 329] on link "Arugula Salad W/Pine nuts, shaved parmesan cheese, dry cranberries - Pick your …" at bounding box center [438, 320] width 392 height 39
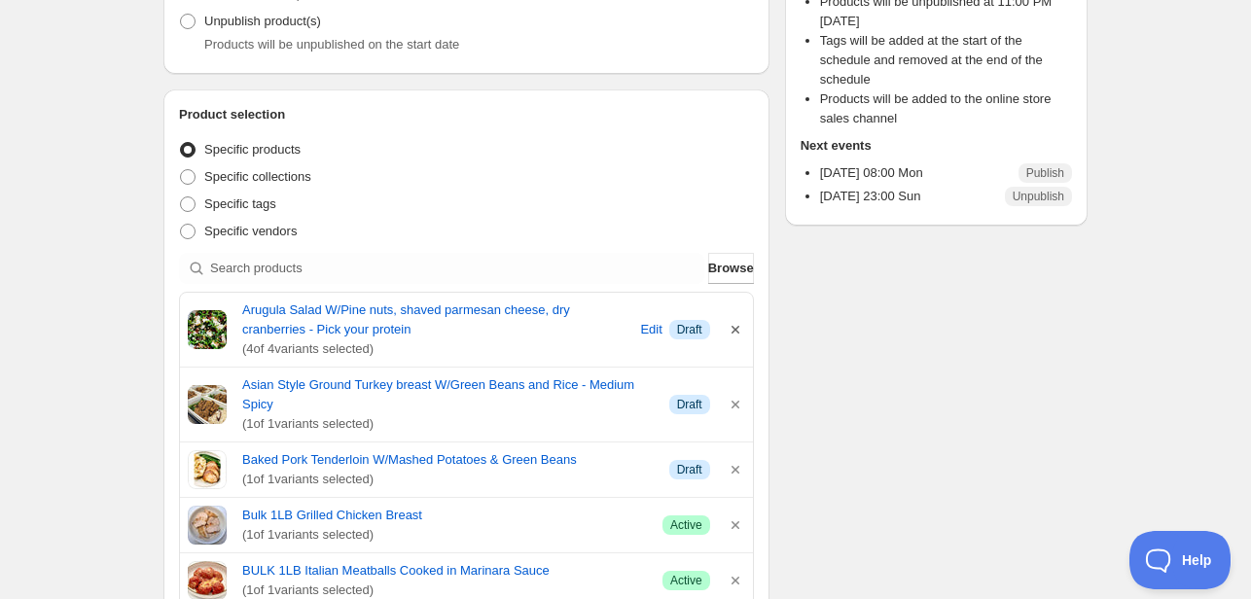
click at [731, 324] on icon "button" at bounding box center [735, 329] width 19 height 19
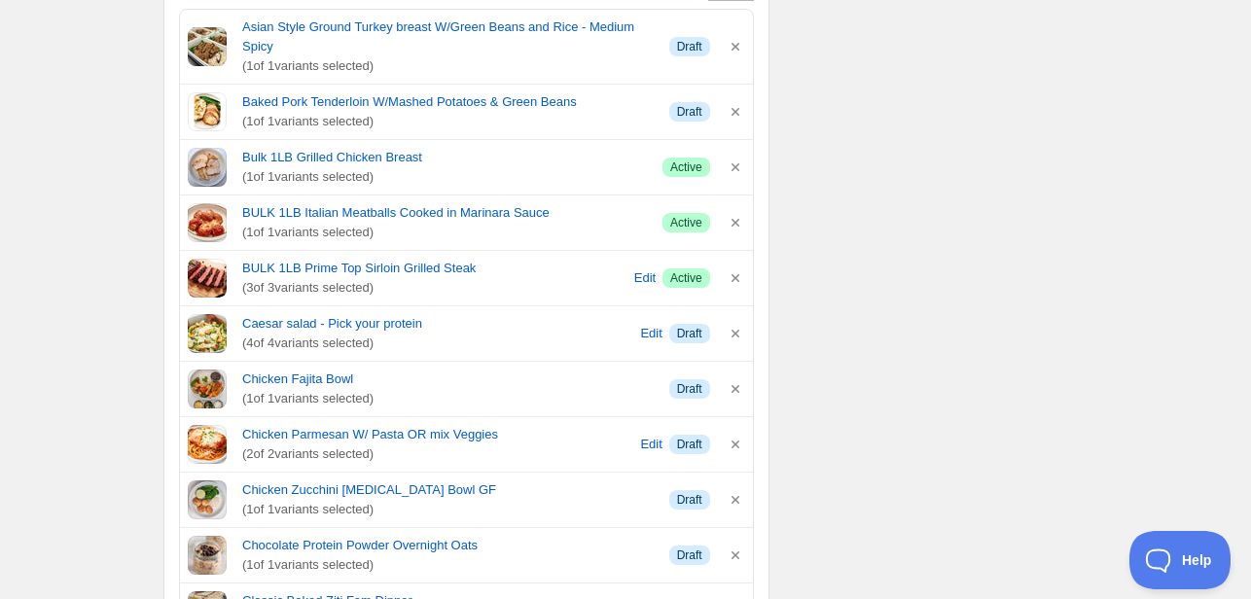
scroll to position [584, 0]
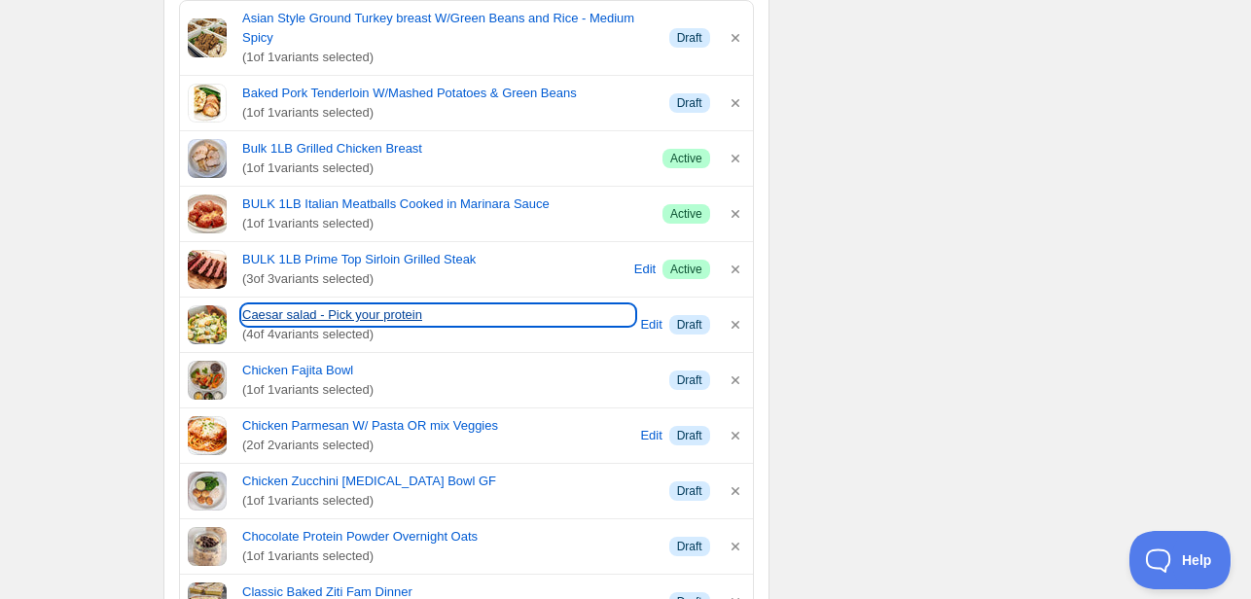
click at [360, 305] on link "Caesar salad - Pick your protein" at bounding box center [438, 314] width 392 height 19
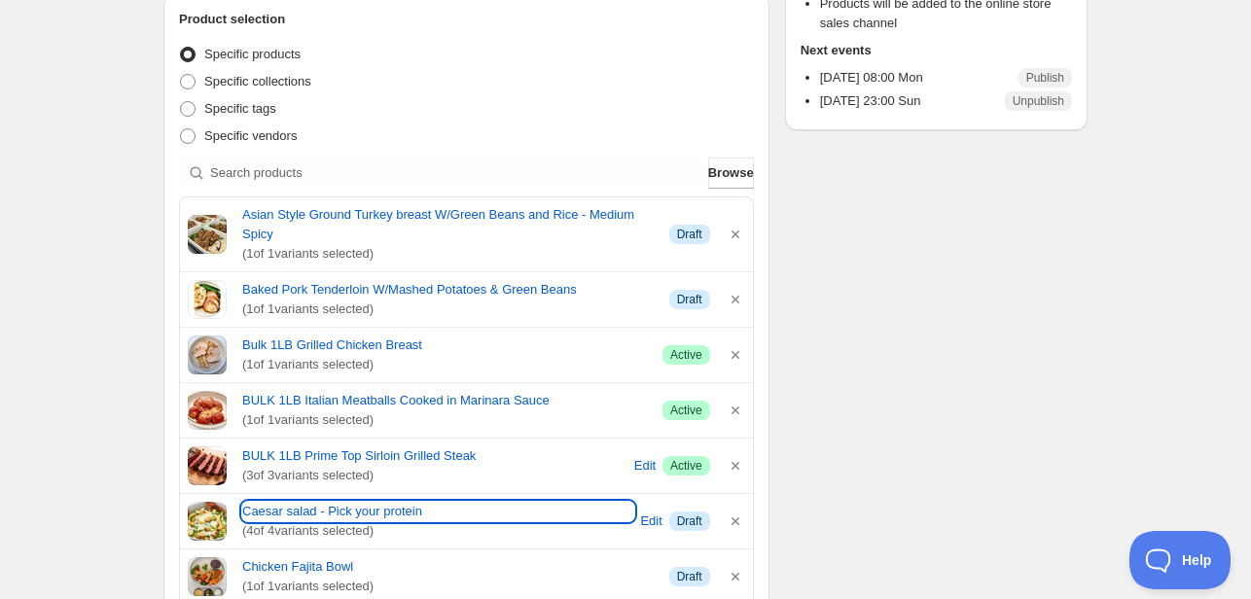
scroll to position [195, 0]
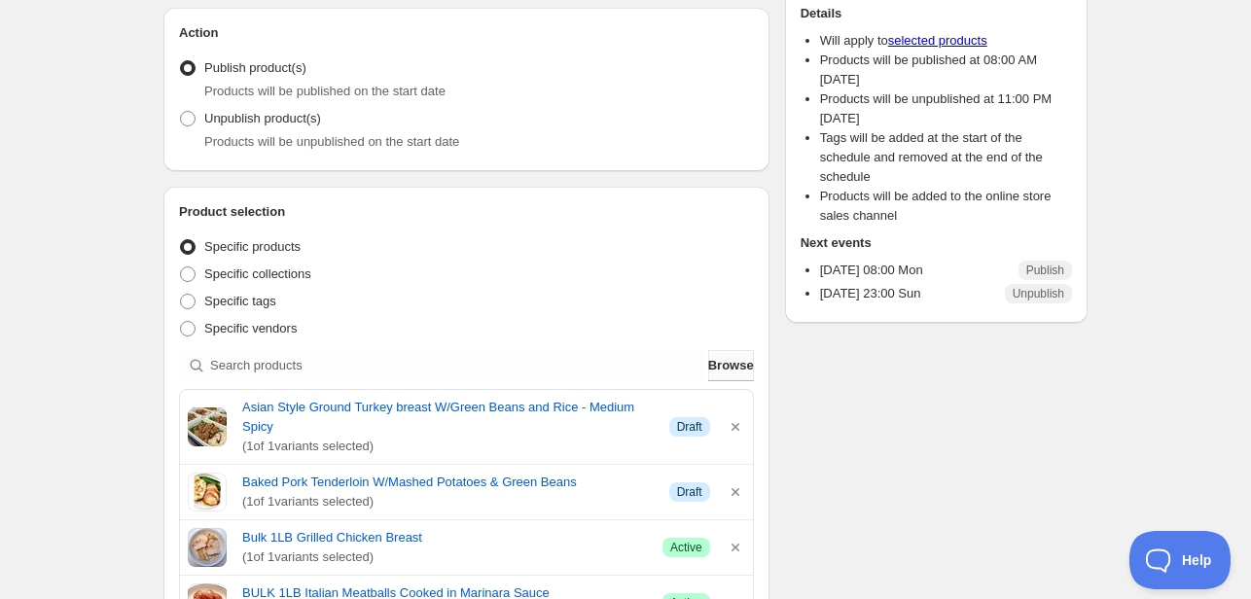
click at [727, 365] on span "Browse" at bounding box center [731, 365] width 46 height 19
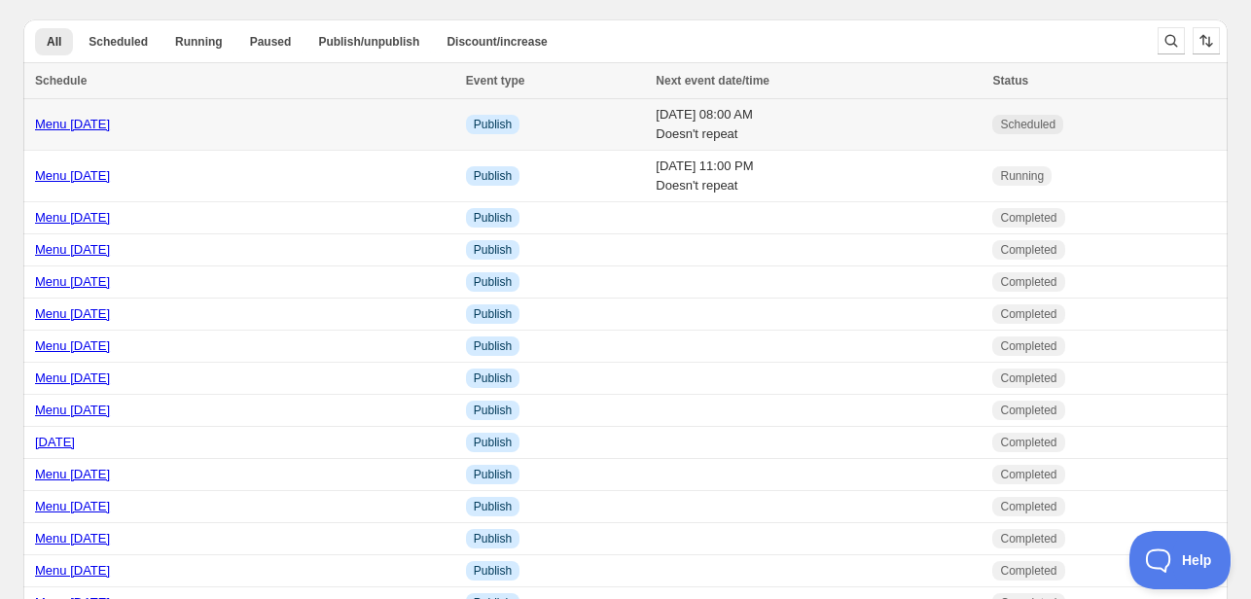
click at [650, 130] on td "[DATE] 08:00 AM Doesn't repeat" at bounding box center [818, 125] width 337 height 52
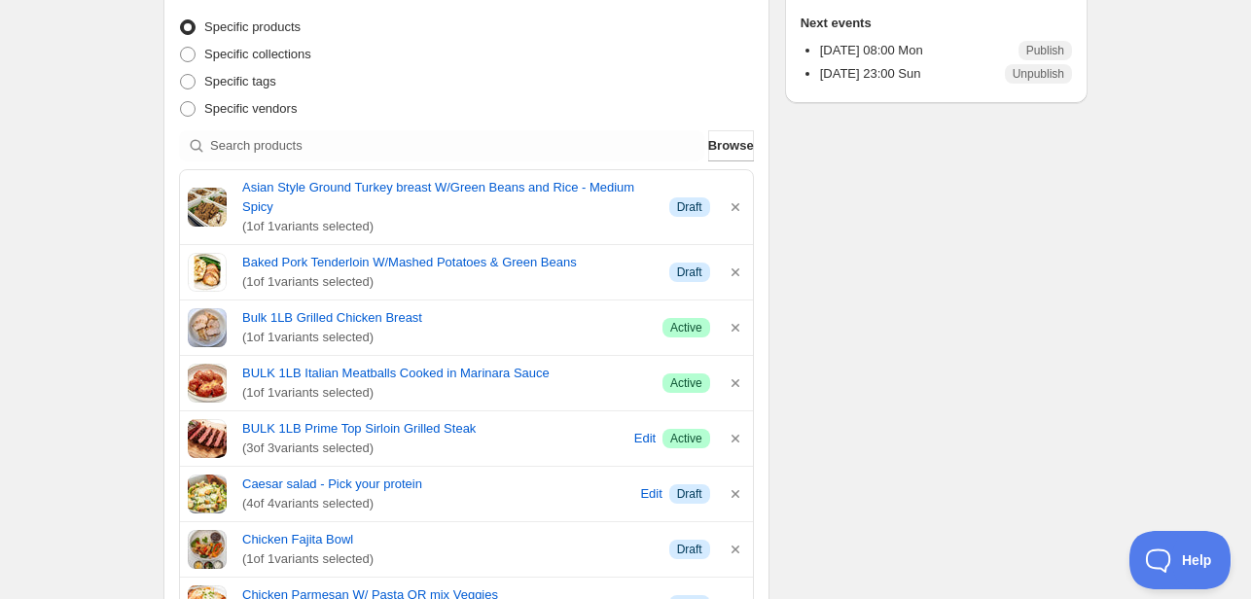
scroll to position [486, 0]
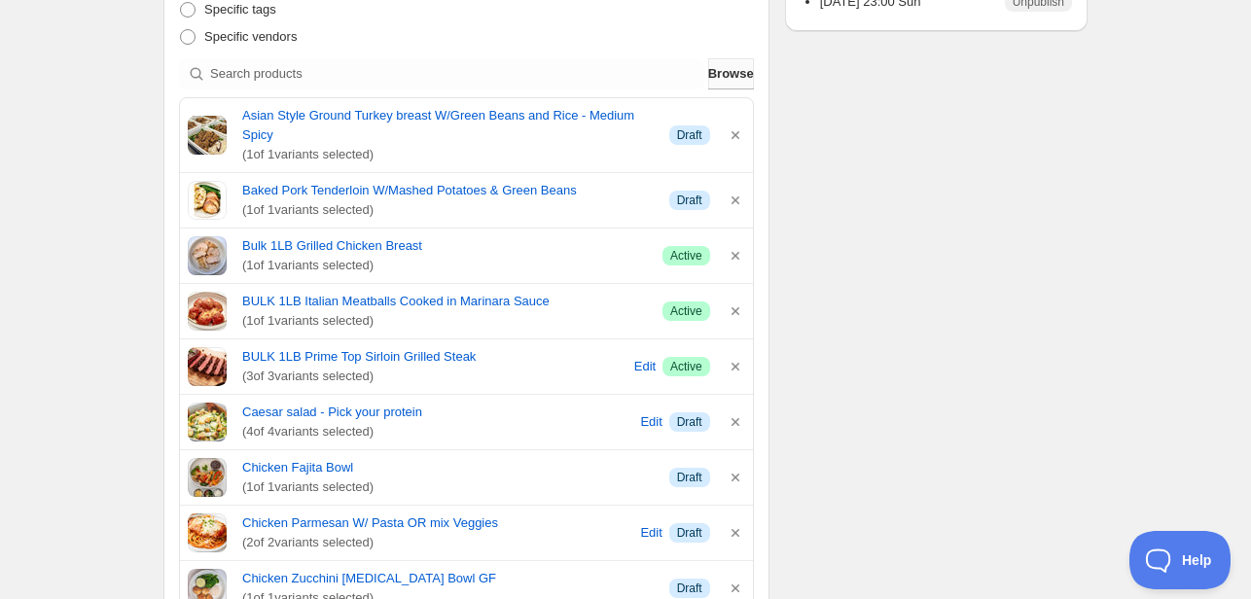
click at [708, 81] on button "Browse" at bounding box center [731, 73] width 46 height 31
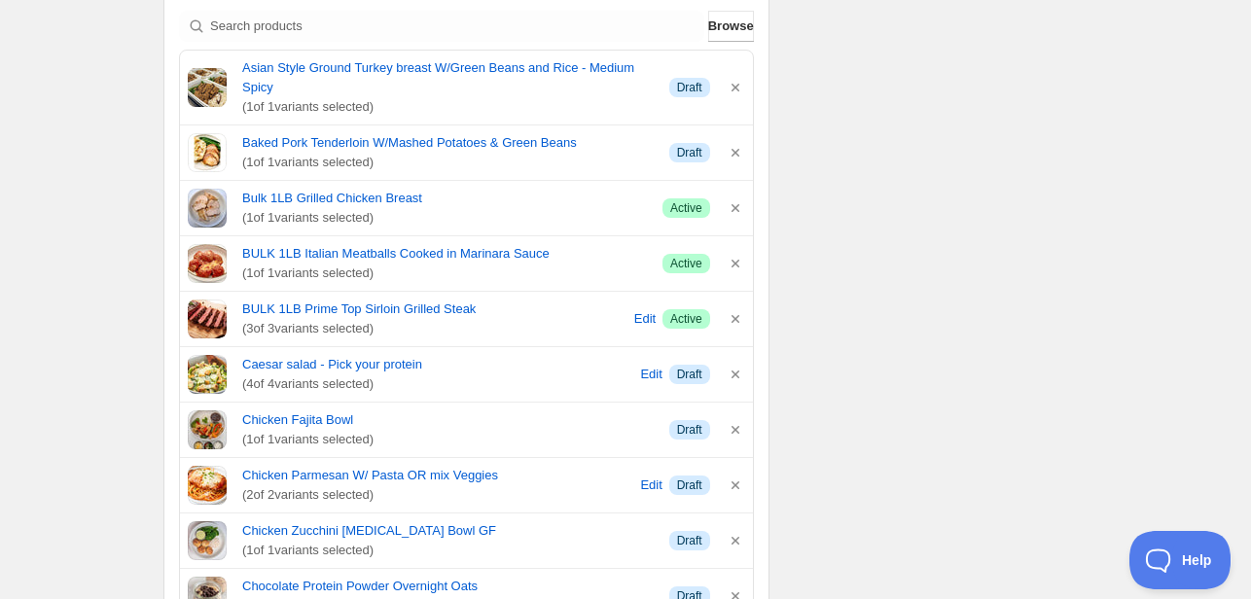
scroll to position [292, 0]
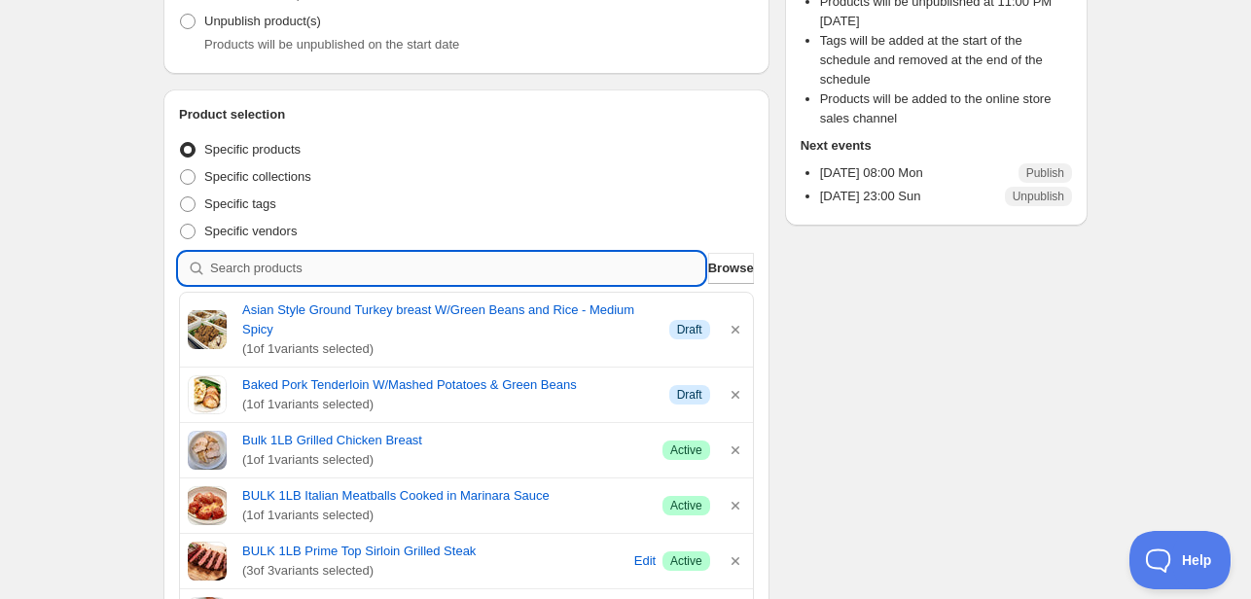
click at [316, 275] on input "search" at bounding box center [457, 268] width 494 height 31
type input "t"
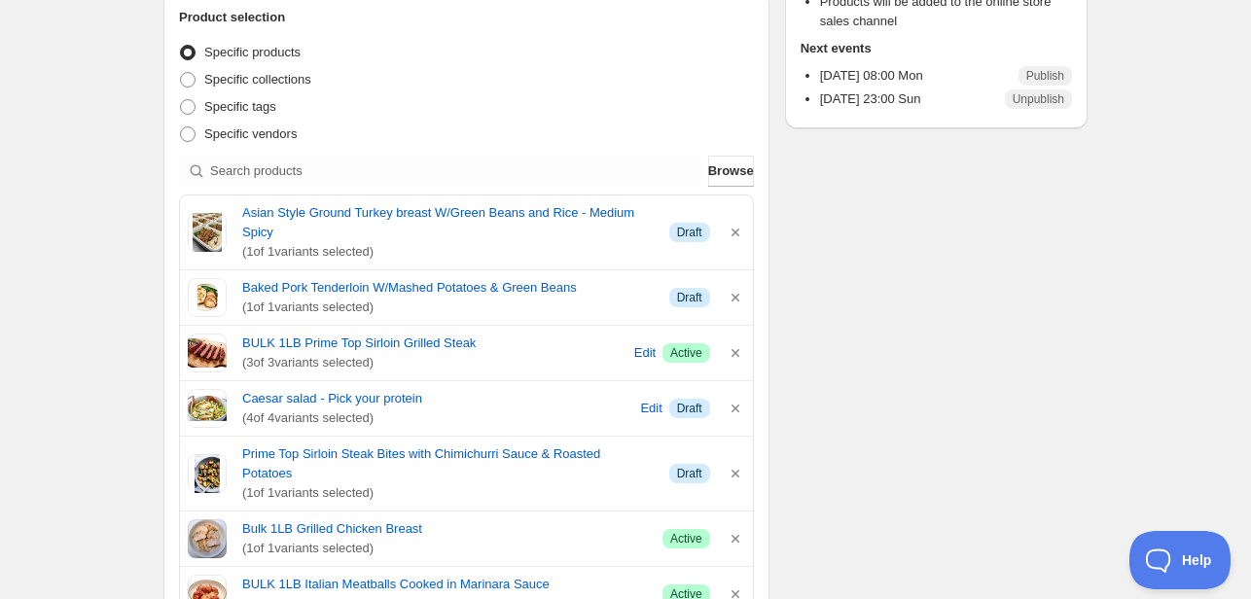
scroll to position [422, 0]
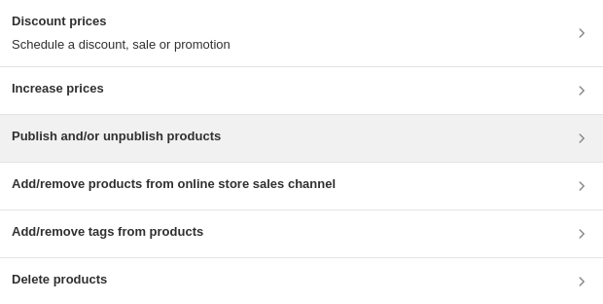
click at [177, 129] on h3 "Publish and/or unpublish products" at bounding box center [116, 135] width 209 height 19
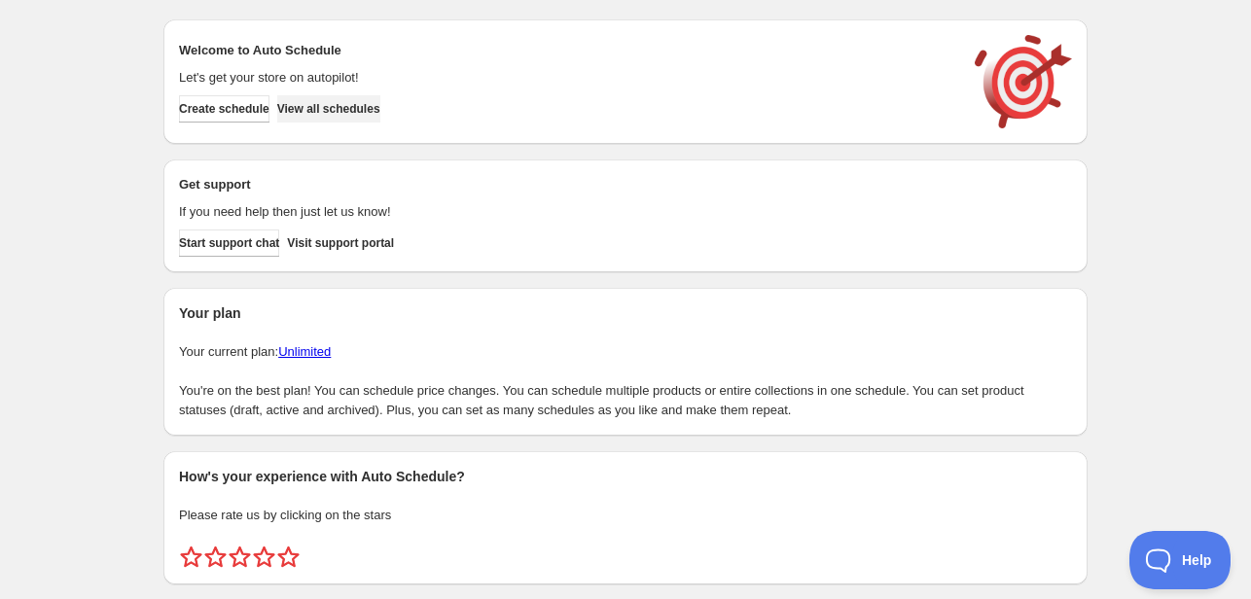
click at [373, 102] on span "View all schedules" at bounding box center [328, 109] width 103 height 16
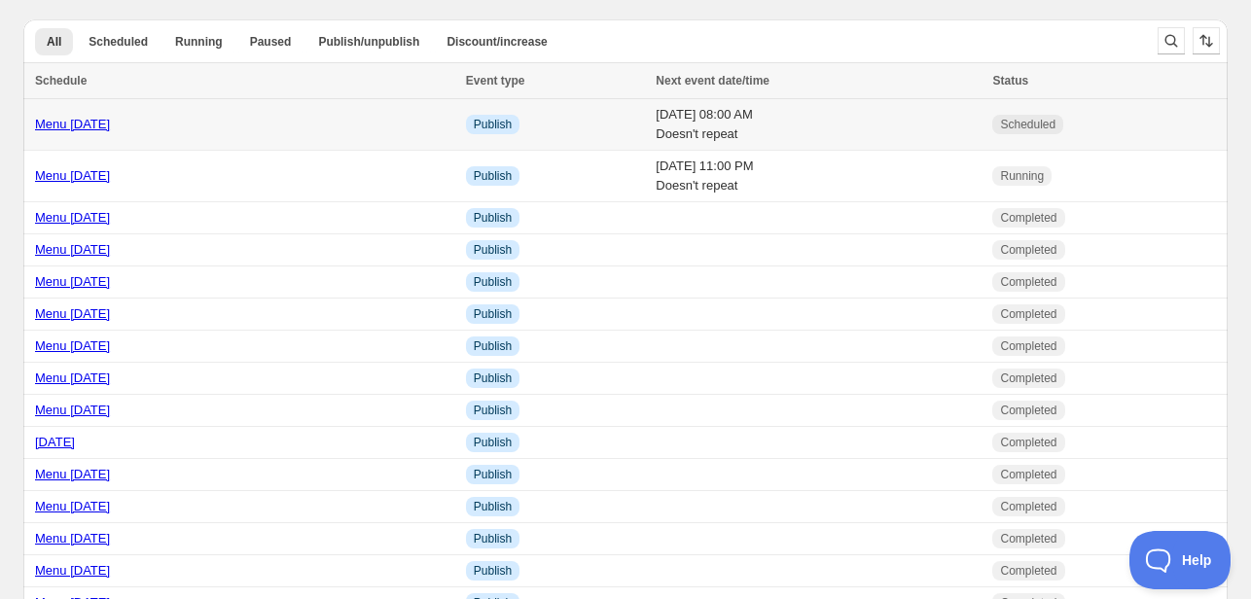
click at [105, 128] on link "Menu [DATE]" at bounding box center [72, 124] width 75 height 15
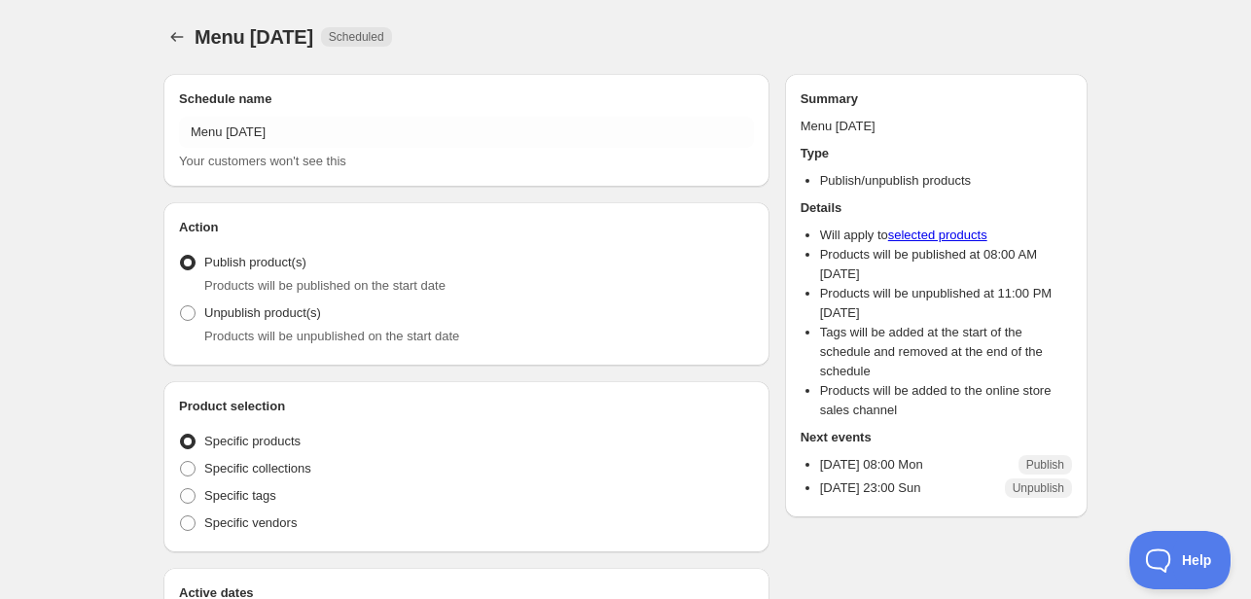
radio input "true"
checkbox input "true"
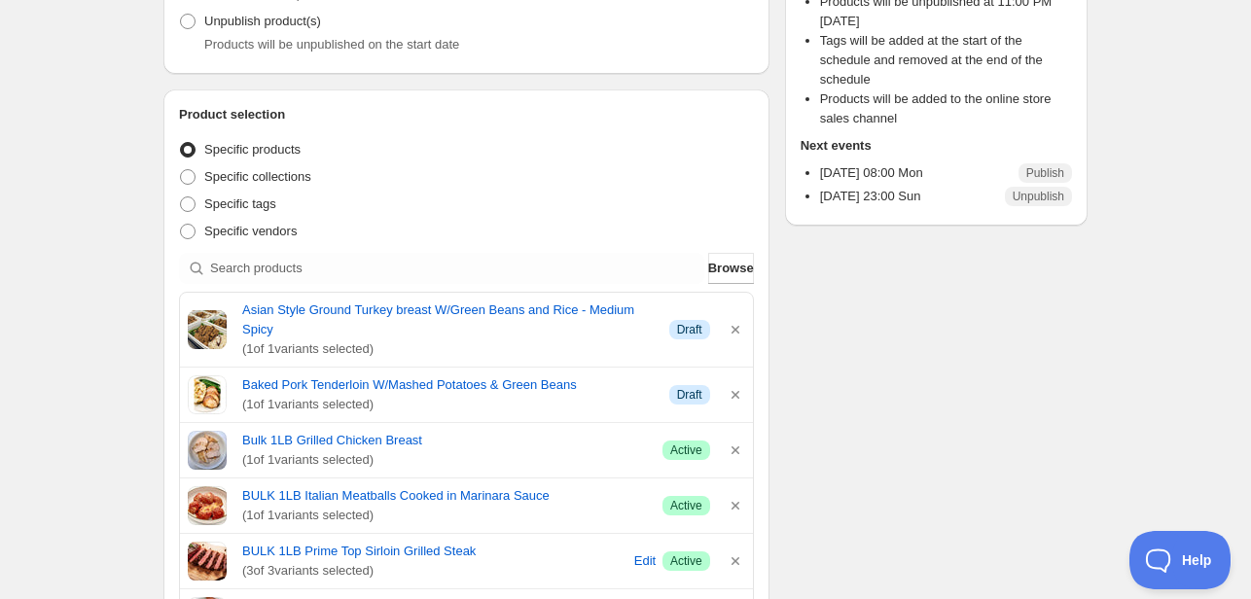
scroll to position [292, 0]
click at [742, 274] on button "Browse" at bounding box center [731, 268] width 46 height 31
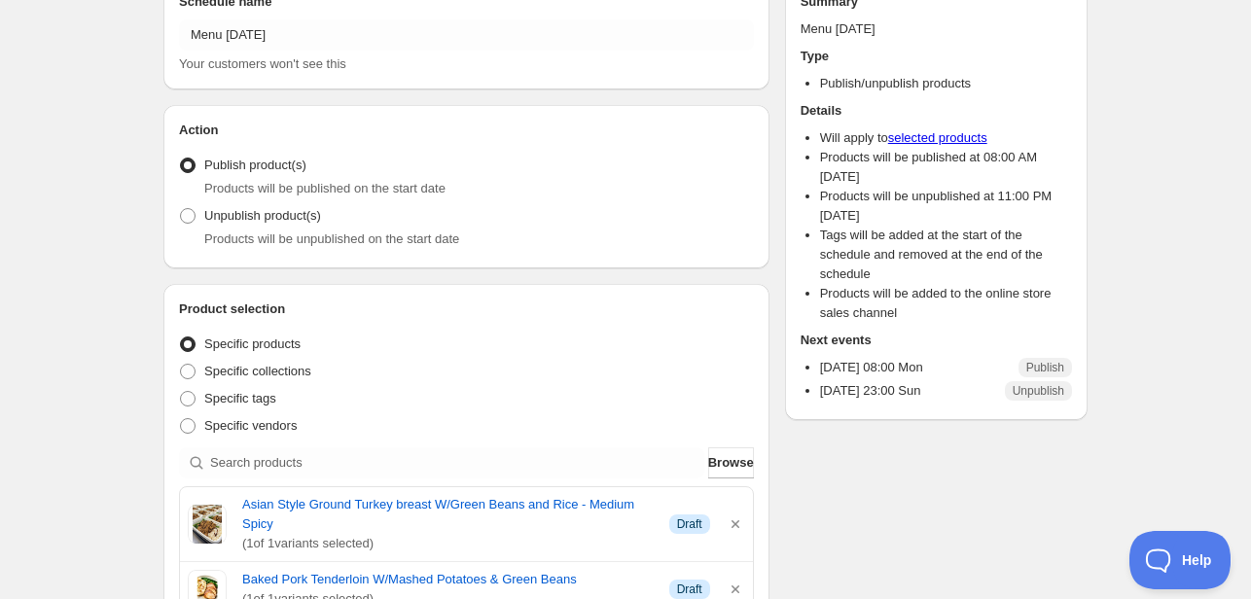
scroll to position [228, 0]
